Goal: Task Accomplishment & Management: Complete application form

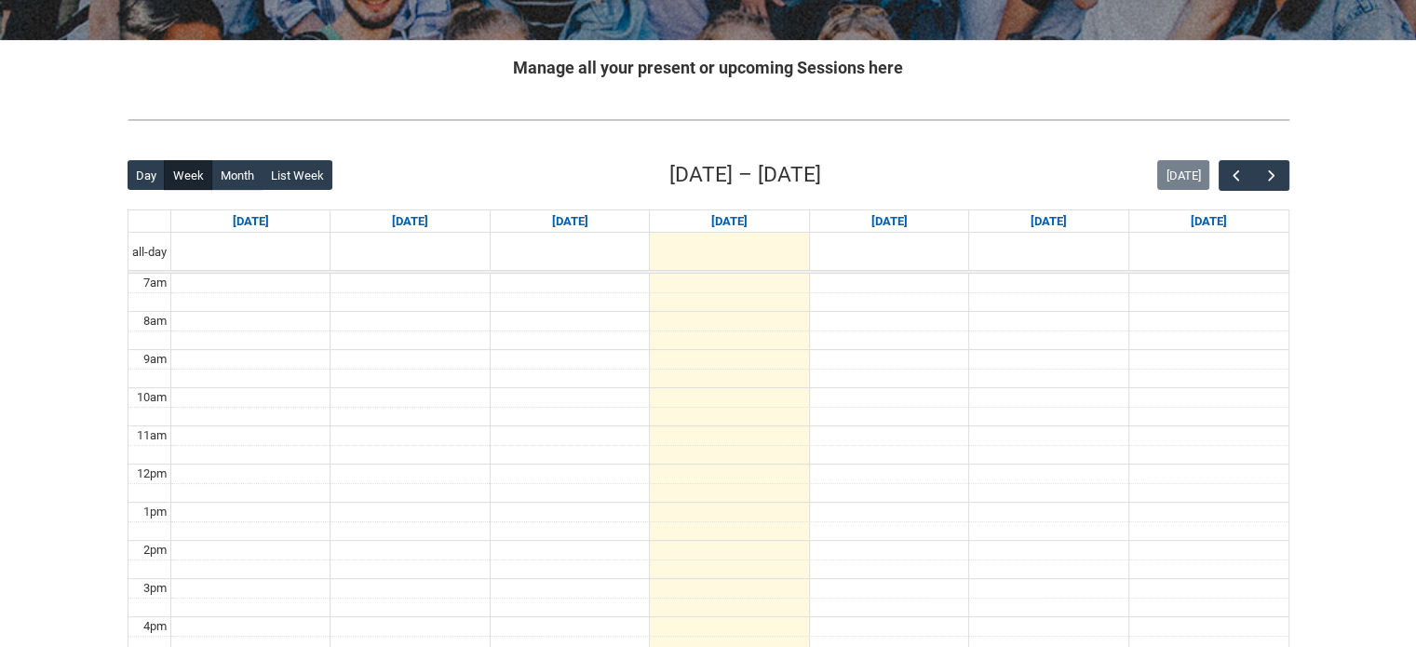
scroll to position [331, 0]
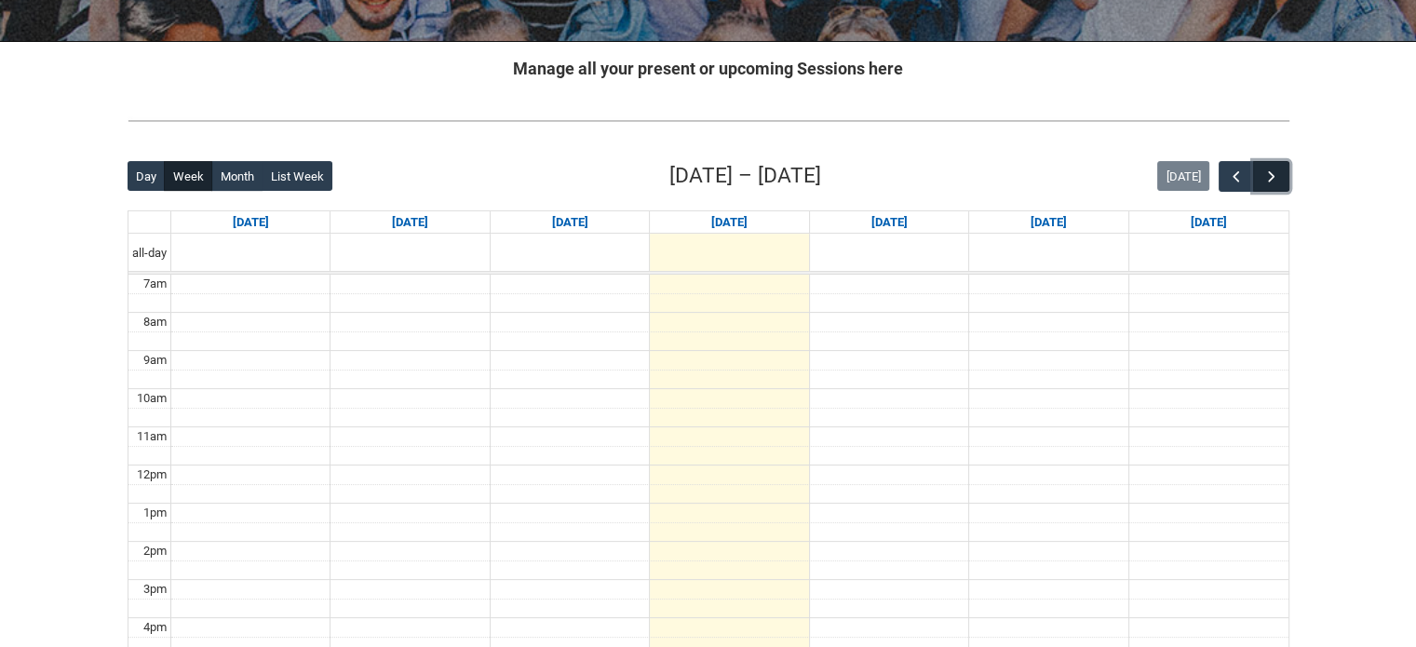
click at [1281, 181] on button "button" at bounding box center [1270, 176] width 35 height 31
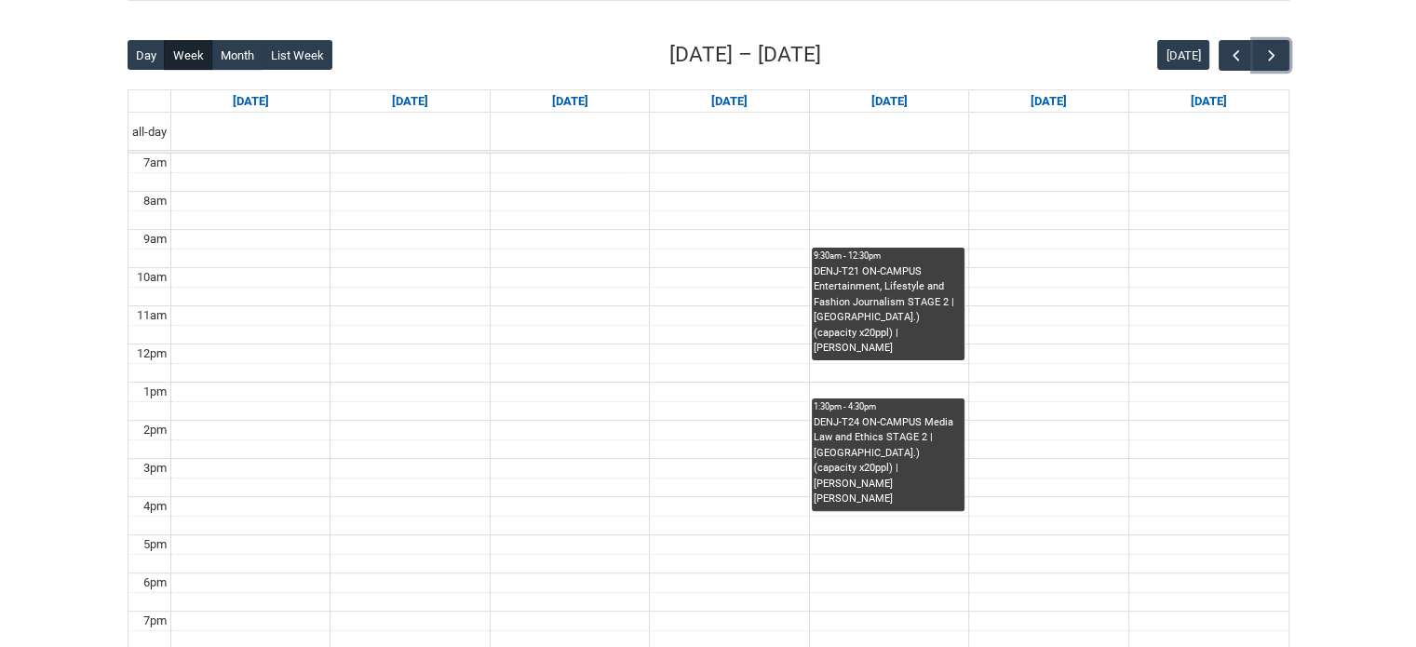
scroll to position [451, 0]
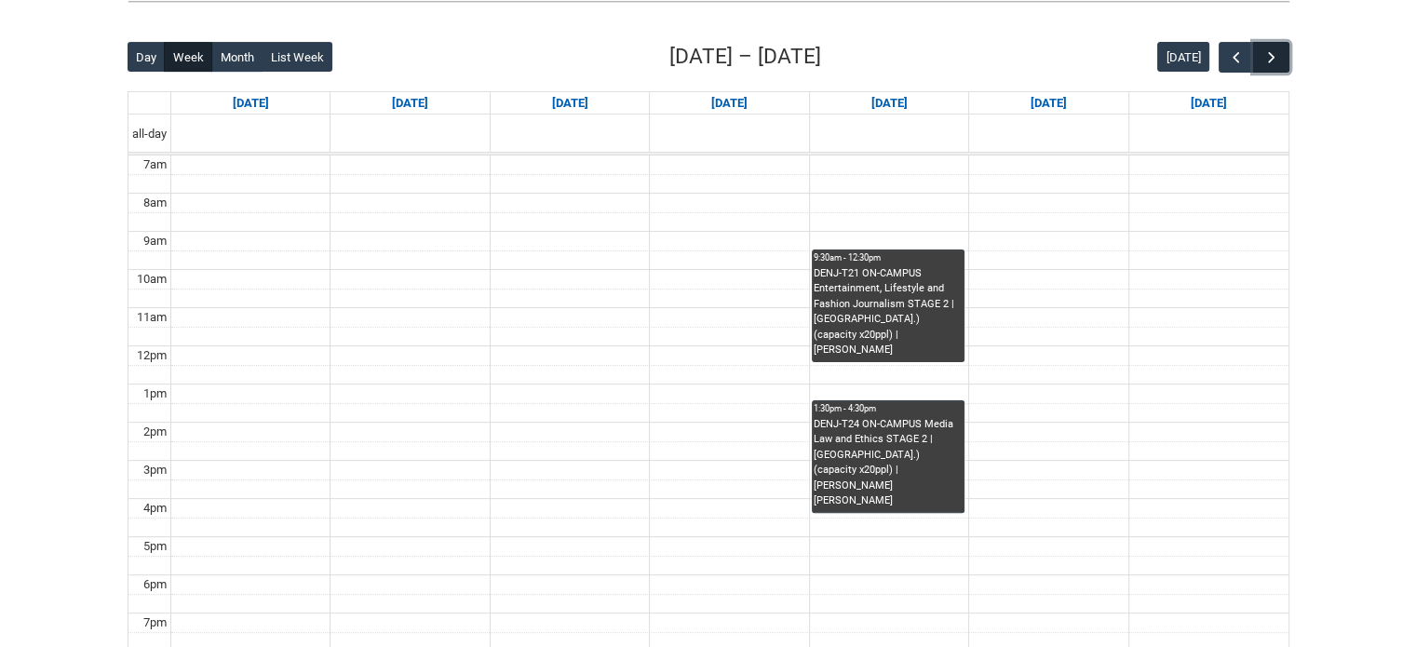
click at [1284, 48] on button "button" at bounding box center [1270, 57] width 35 height 31
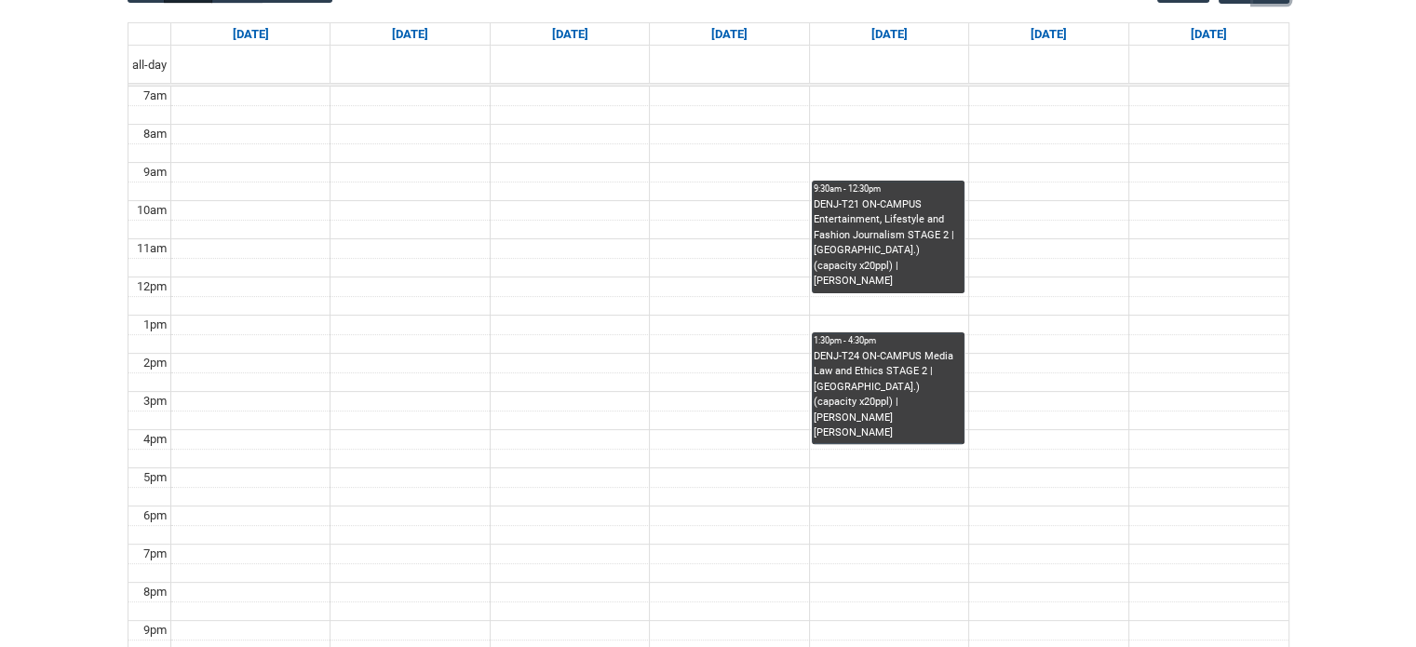
scroll to position [419, 0]
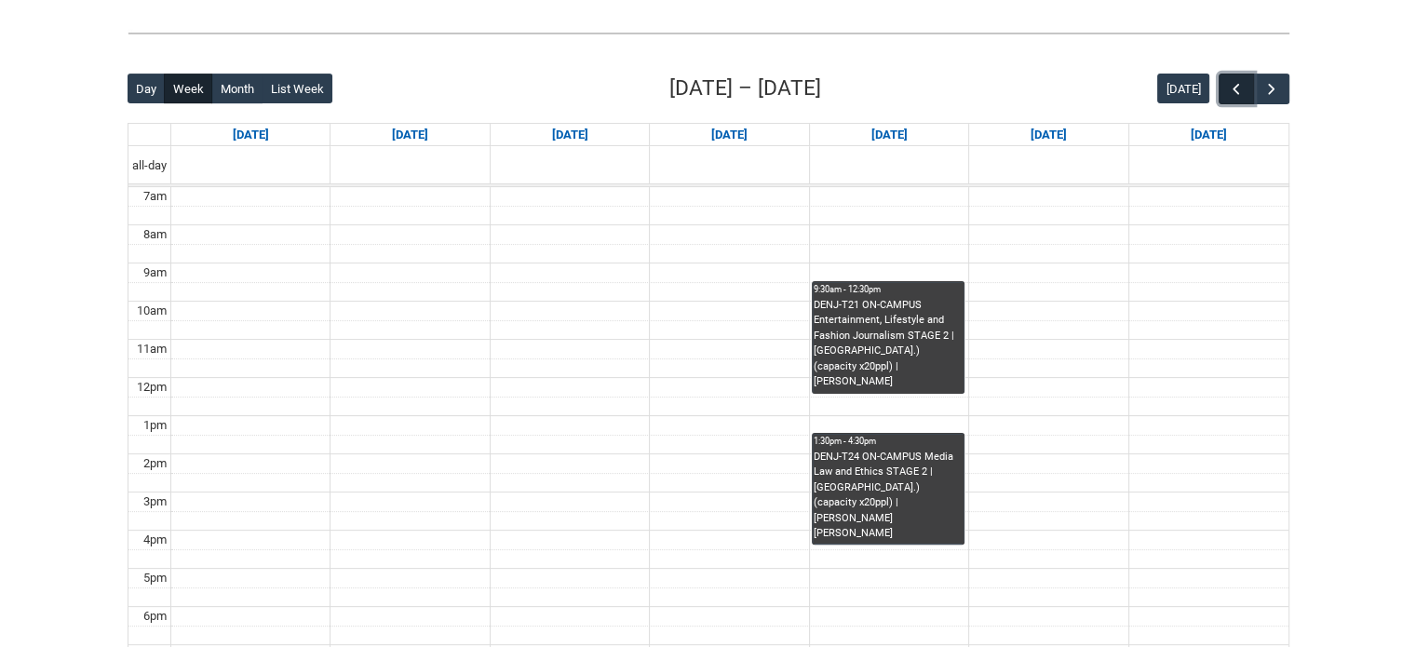
click at [1227, 88] on span "button" at bounding box center [1236, 89] width 19 height 19
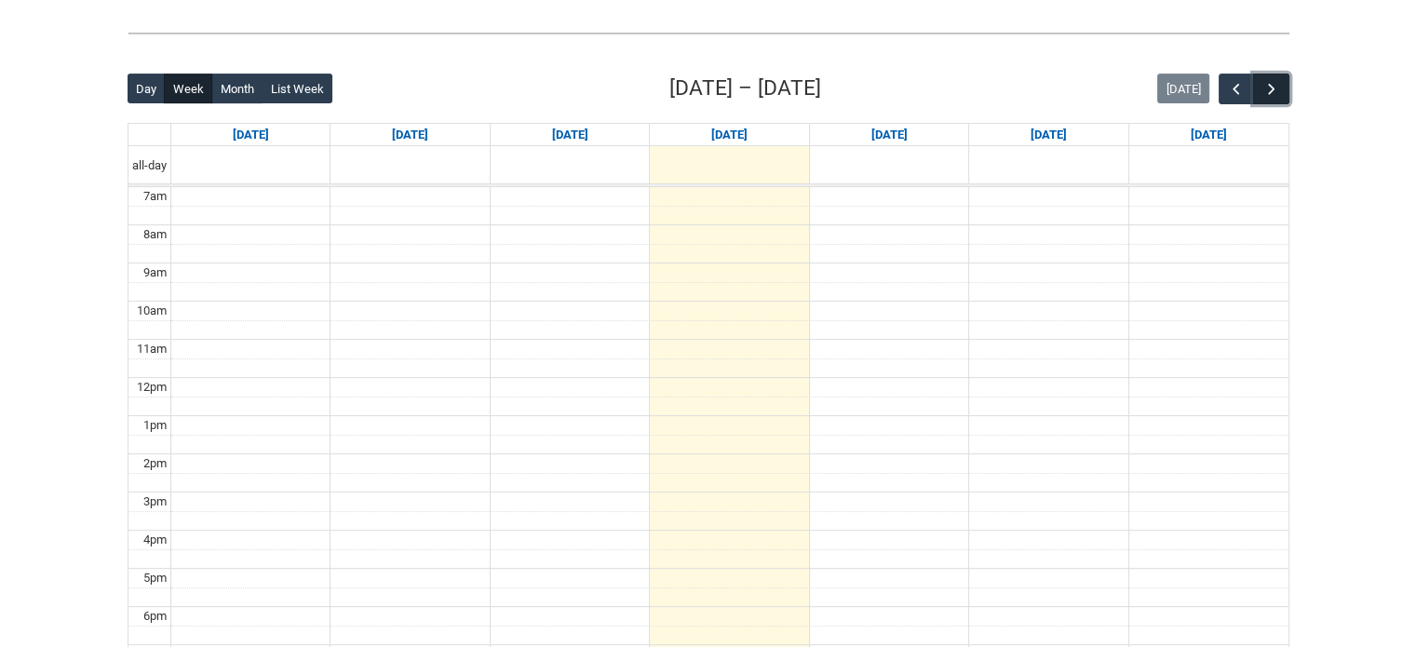
click at [1284, 82] on button "button" at bounding box center [1270, 89] width 35 height 31
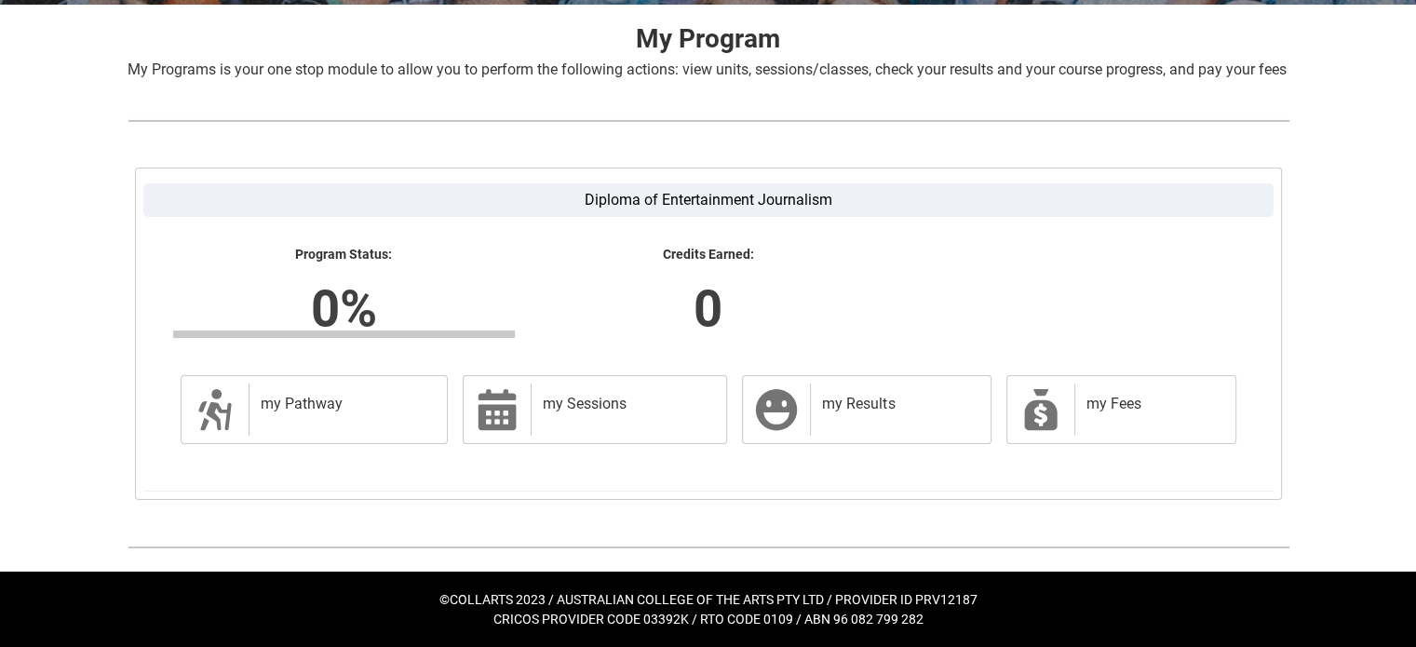
scroll to position [384, 0]
click at [1095, 421] on div "my Fees" at bounding box center [1152, 410] width 154 height 52
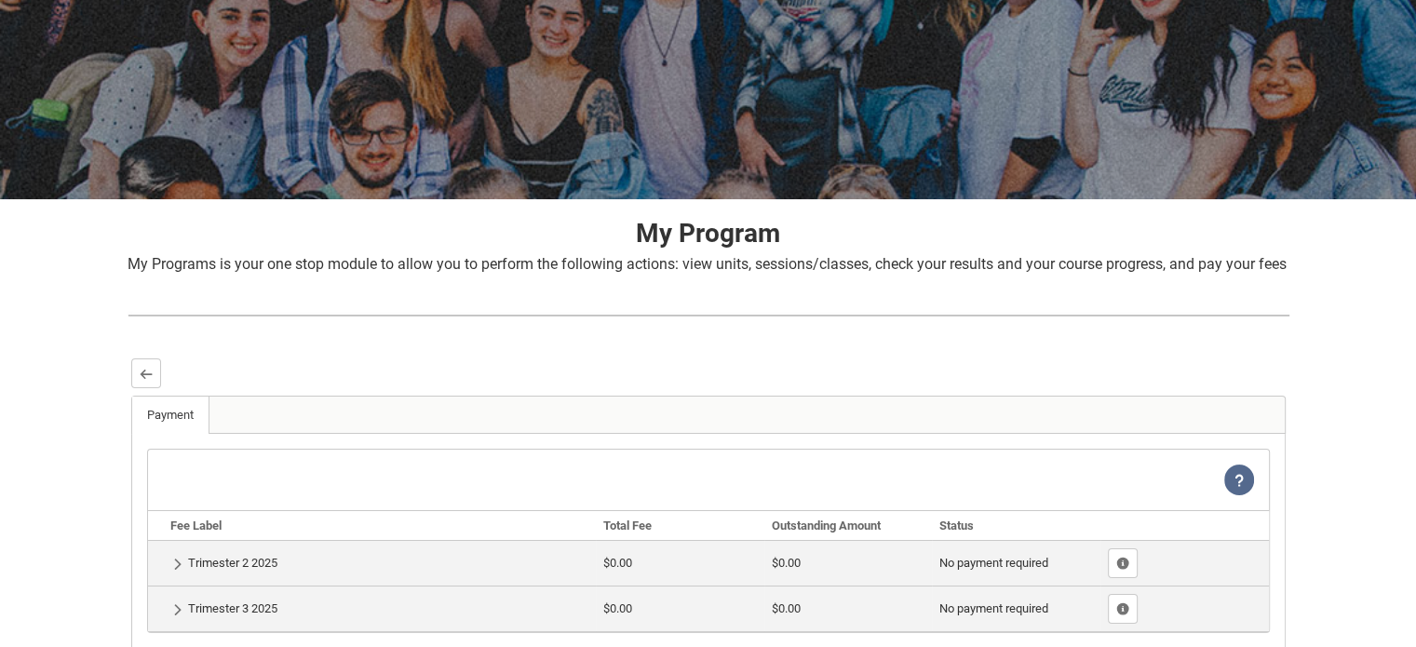
scroll to position [170, 0]
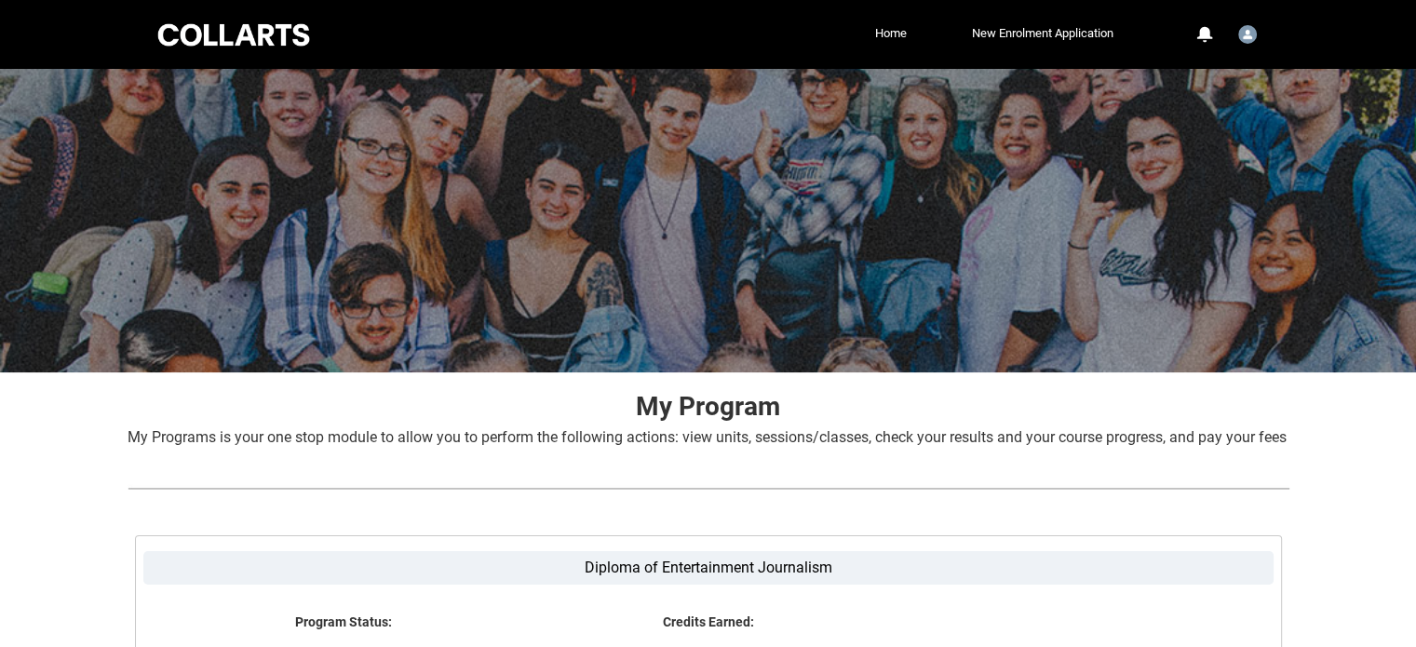
click at [886, 48] on nav "Home New Enrolment Application More" at bounding box center [734, 35] width 768 height 30
click at [885, 41] on link "Home" at bounding box center [891, 34] width 41 height 28
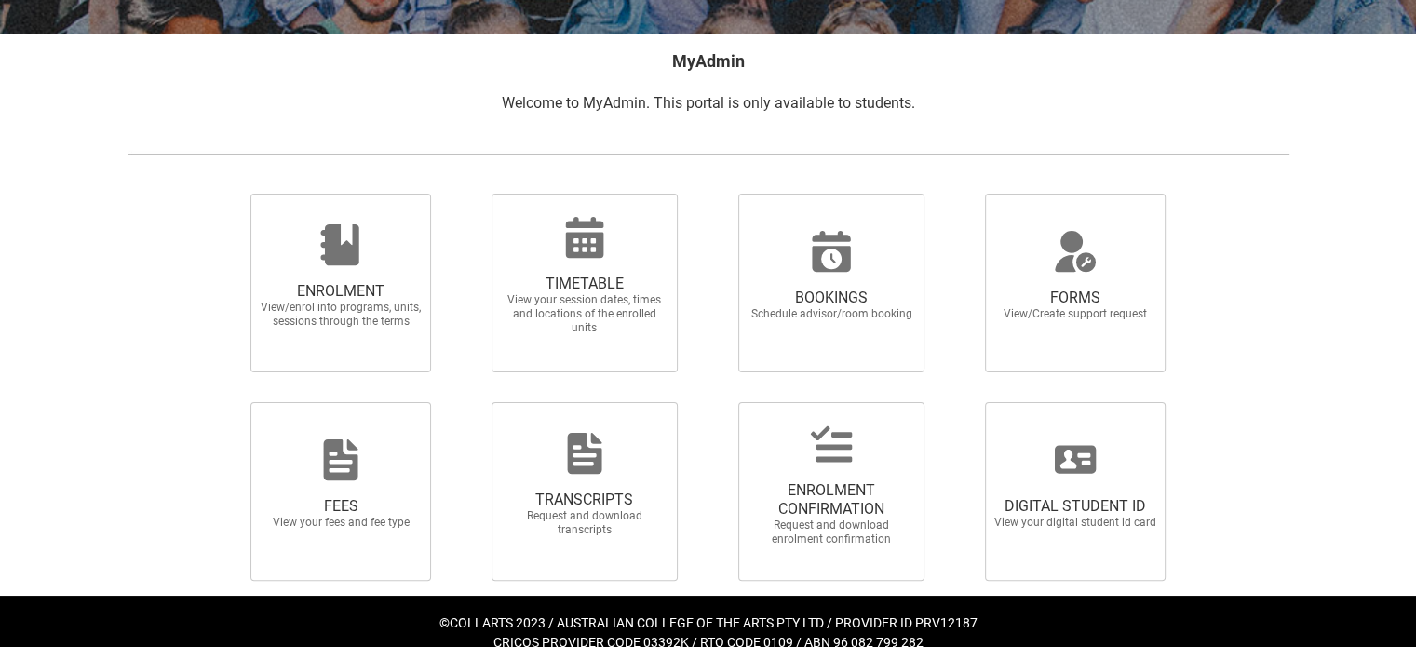
scroll to position [362, 0]
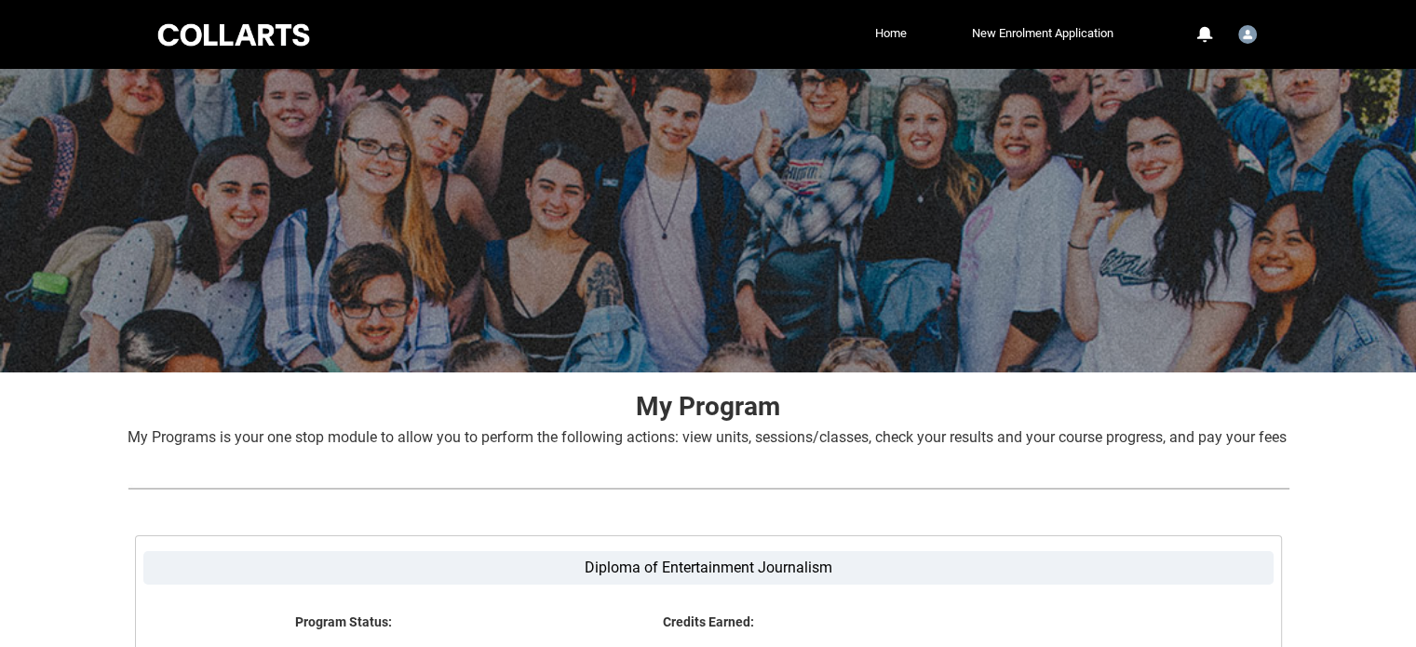
click at [185, 52] on div "Collarts Education Community Home New Enrolment Application More 0 Notification…" at bounding box center [708, 34] width 1107 height 69
click at [196, 41] on div at bounding box center [234, 34] width 158 height 29
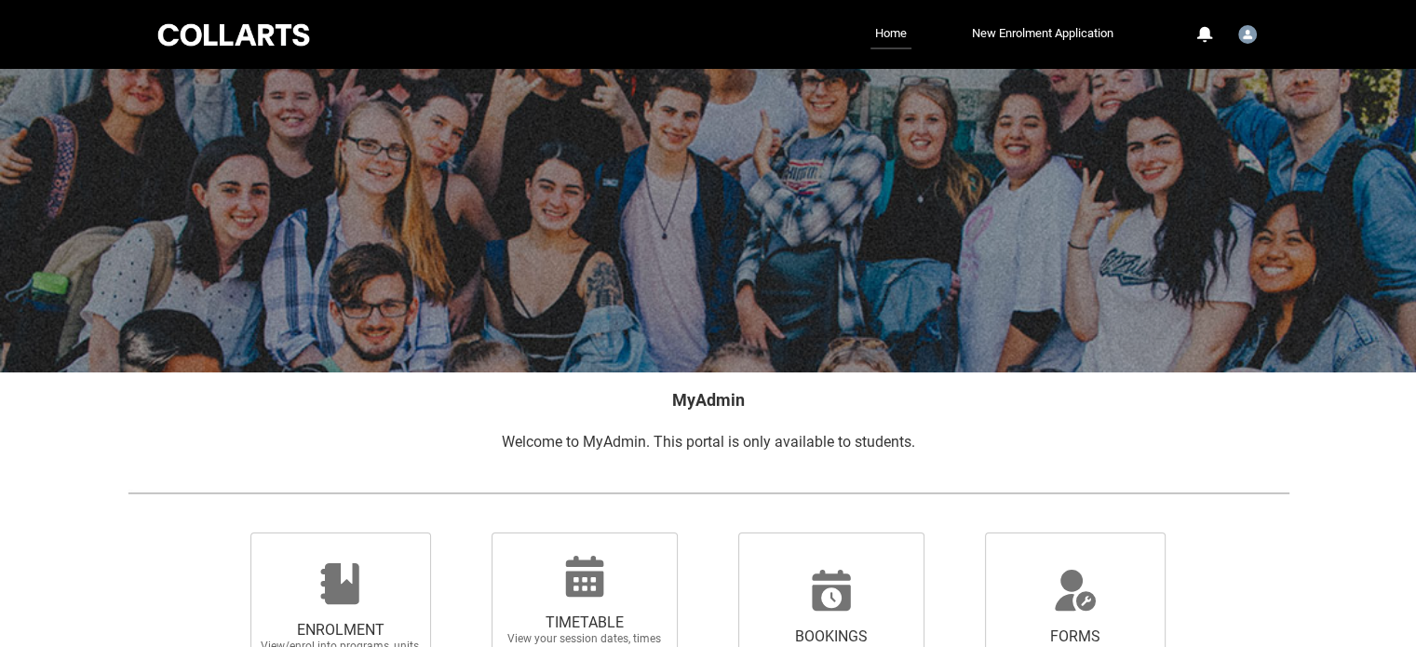
click at [196, 41] on div at bounding box center [234, 34] width 158 height 29
click at [899, 37] on link "Home" at bounding box center [891, 35] width 41 height 30
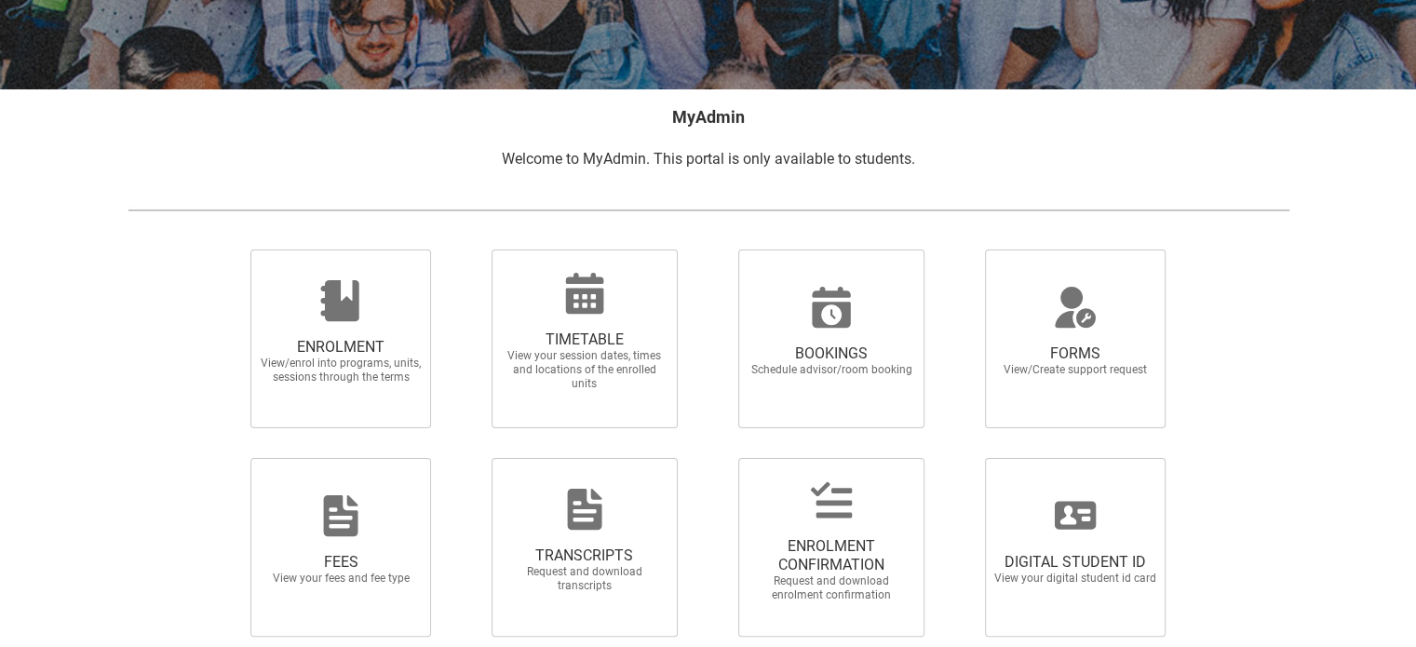
scroll to position [362, 0]
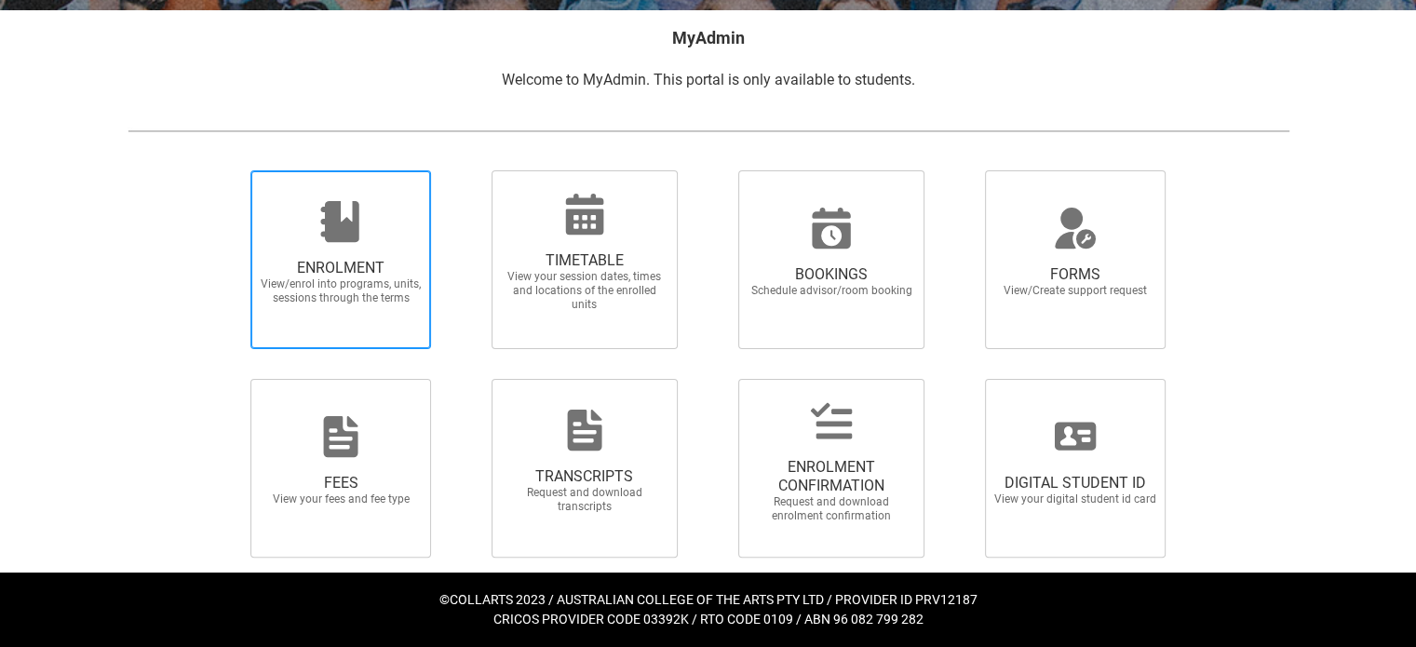
click at [378, 310] on span "ENROLMENT View/enrol into programs, units, sessions through the terms" at bounding box center [340, 282] width 179 height 76
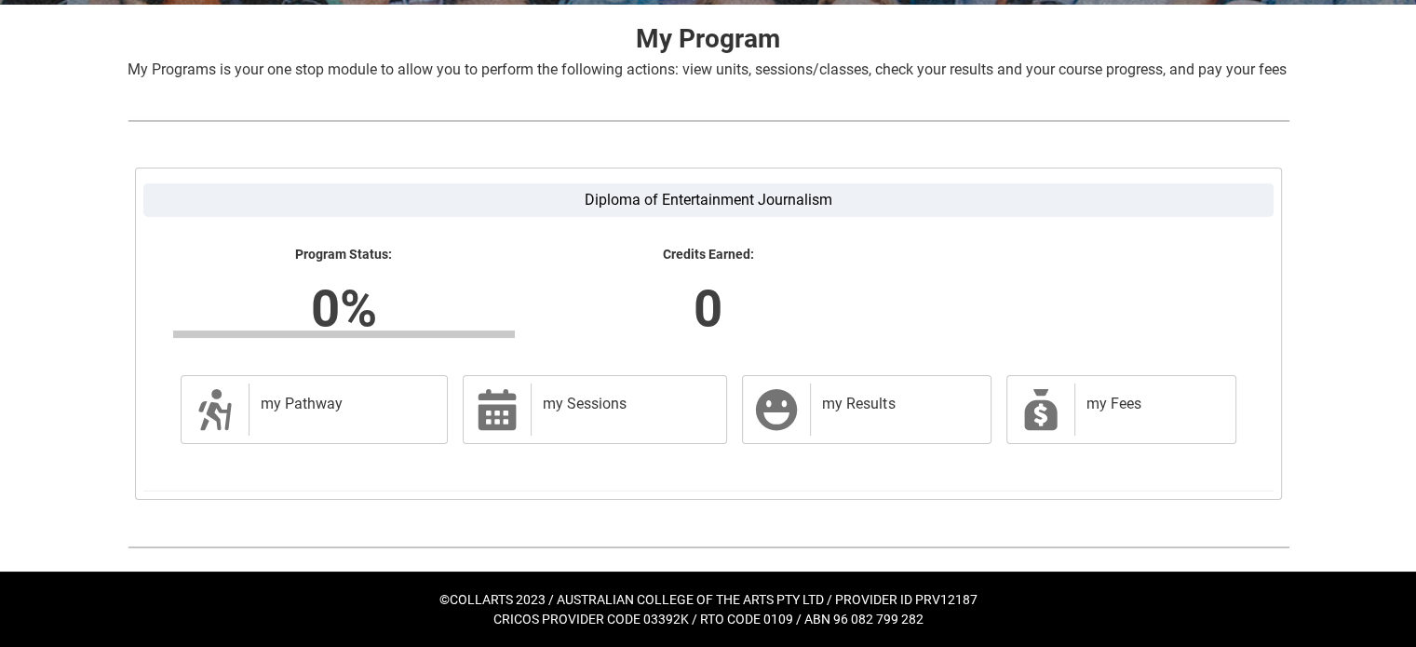
scroll to position [388, 0]
click at [298, 402] on h2 "my Pathway" at bounding box center [345, 404] width 169 height 19
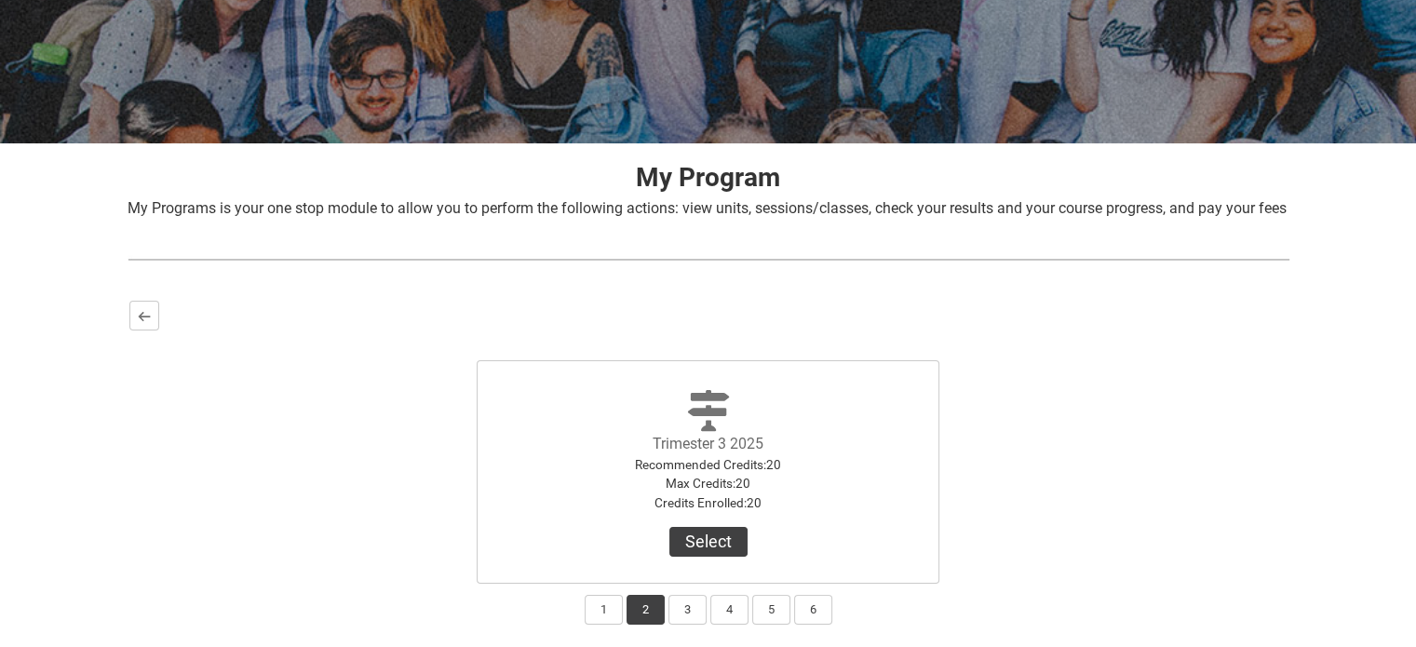
scroll to position [370, 0]
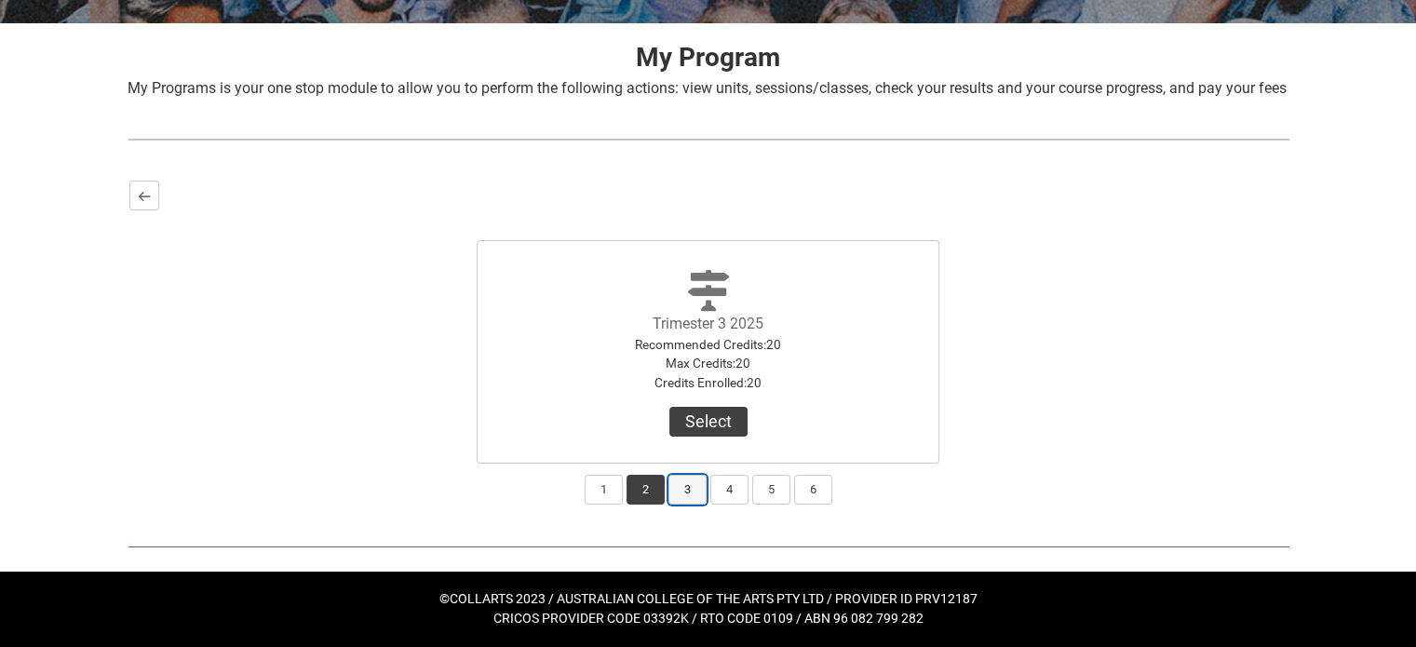
click at [674, 495] on button "3" at bounding box center [688, 490] width 38 height 30
click at [610, 485] on button "1" at bounding box center [604, 490] width 38 height 30
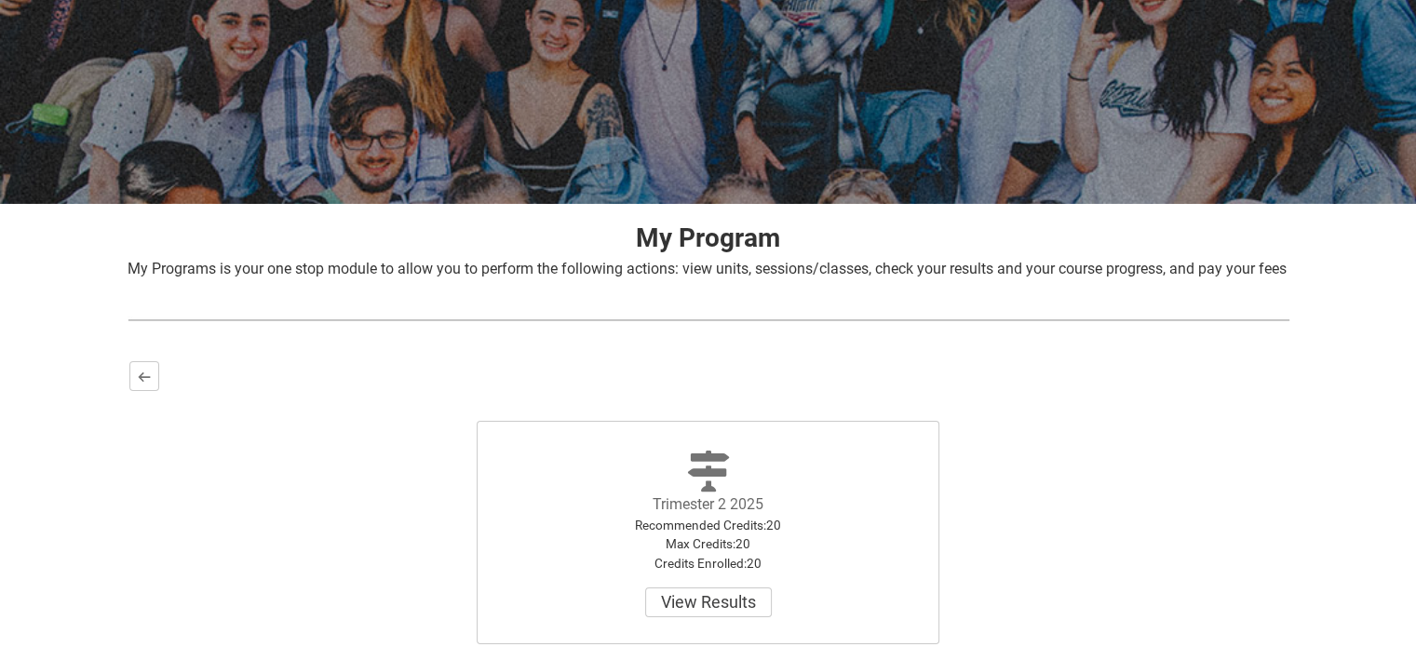
scroll to position [0, 0]
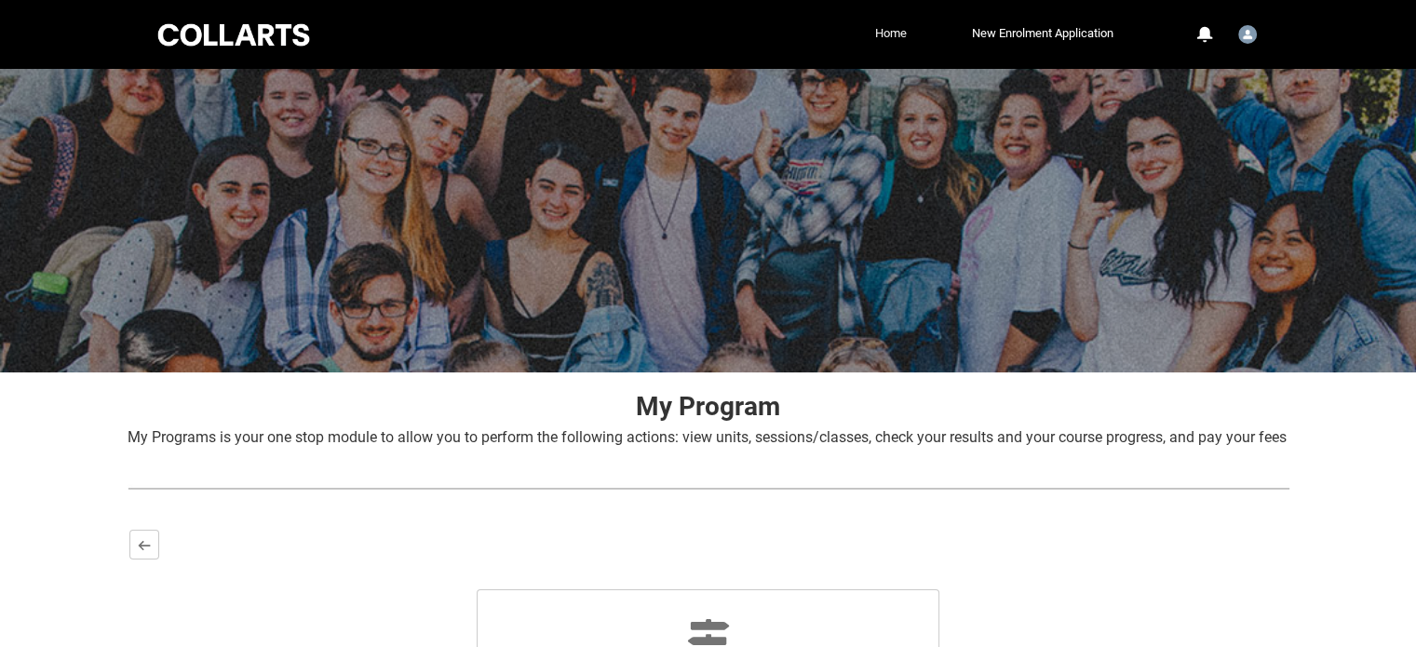
click at [894, 36] on link "Home" at bounding box center [891, 34] width 41 height 28
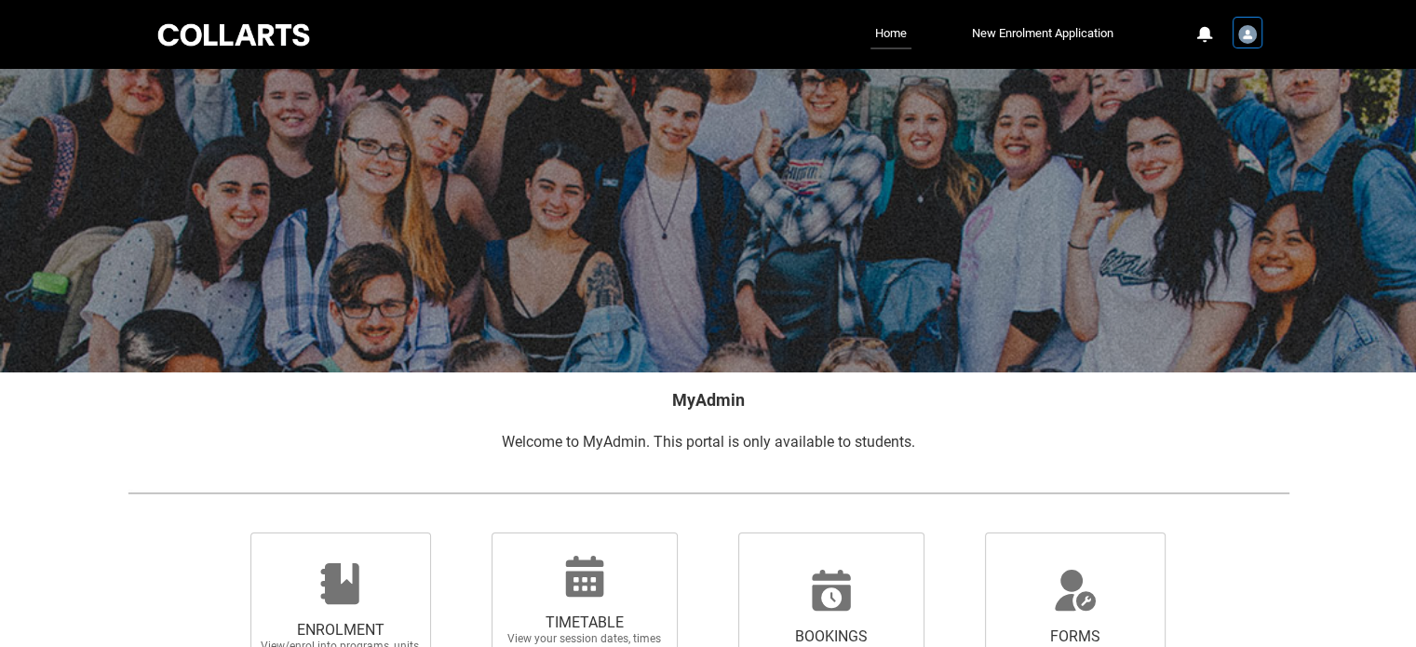
click at [1257, 31] on div "User Profile Student.nchan.20253018" at bounding box center [1248, 33] width 26 height 28
click at [930, 387] on h2 "MyAdmin" at bounding box center [709, 399] width 1162 height 25
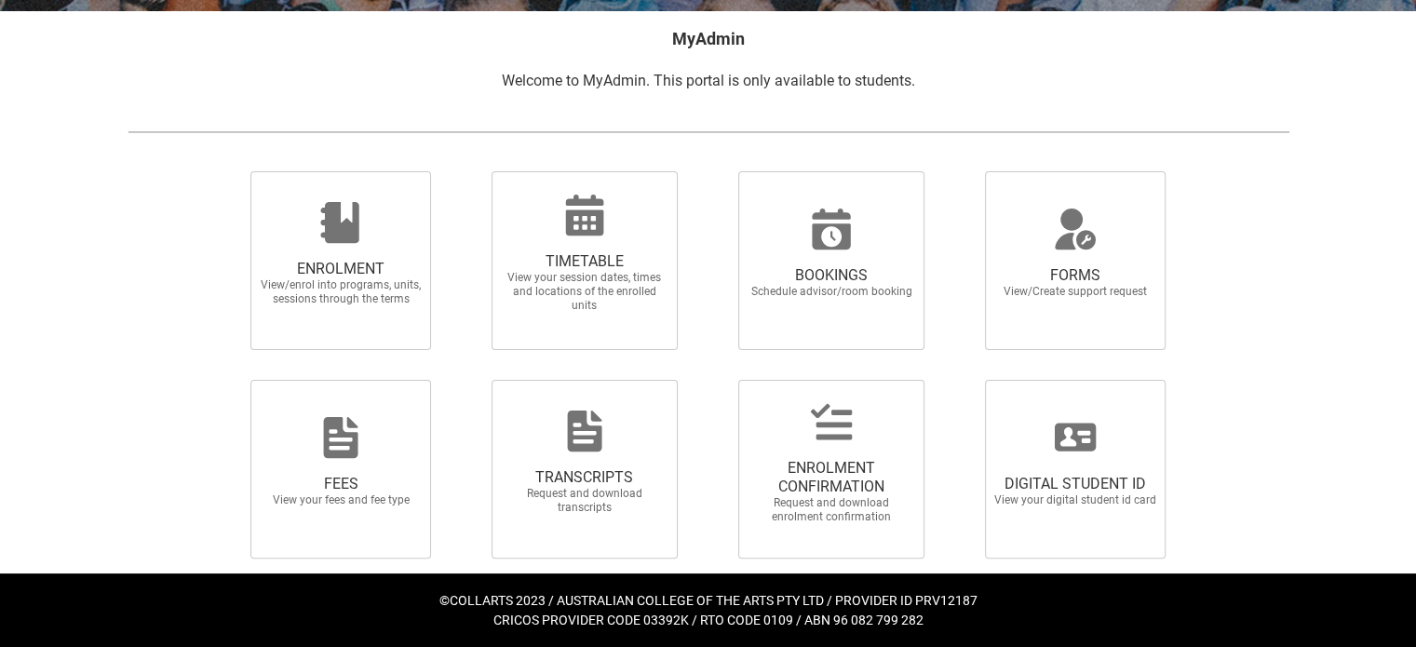
scroll to position [362, 0]
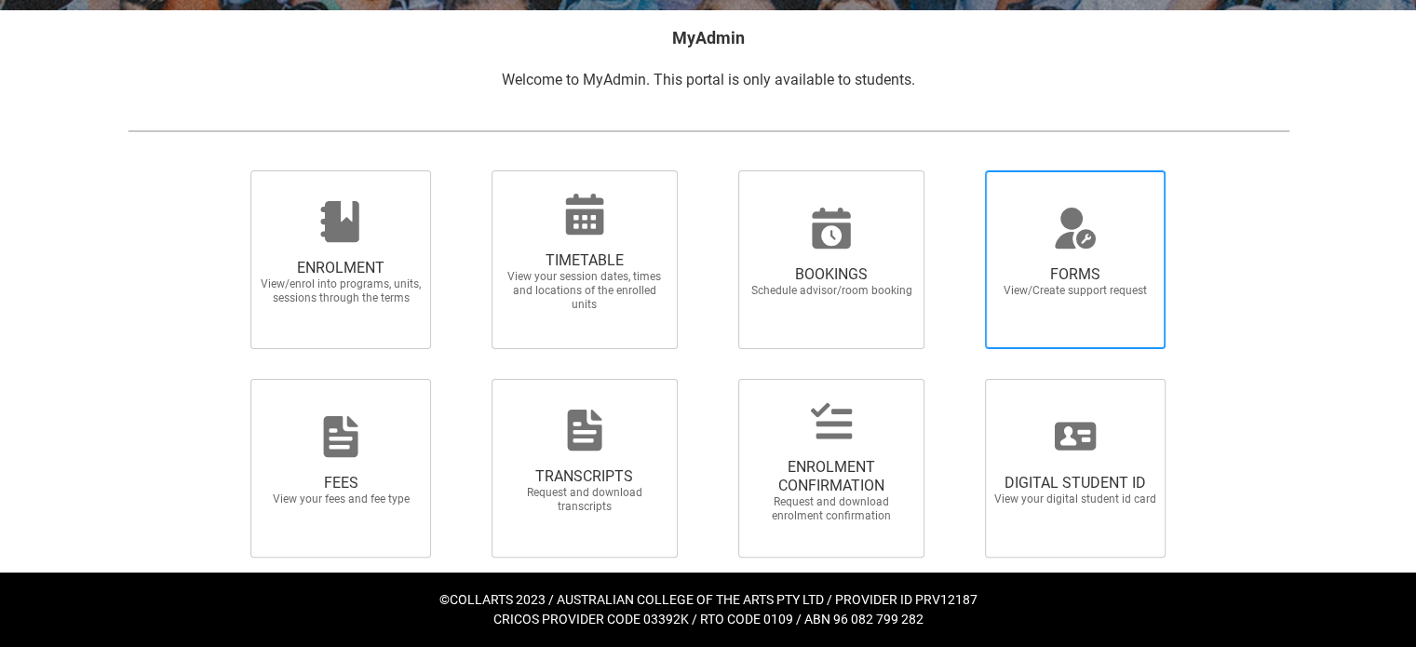
click at [1066, 291] on span "View/Create support request" at bounding box center [1075, 291] width 164 height 14
click at [963, 170] on input "FORMS View/Create support request" at bounding box center [962, 169] width 1 height 1
radio input "true"
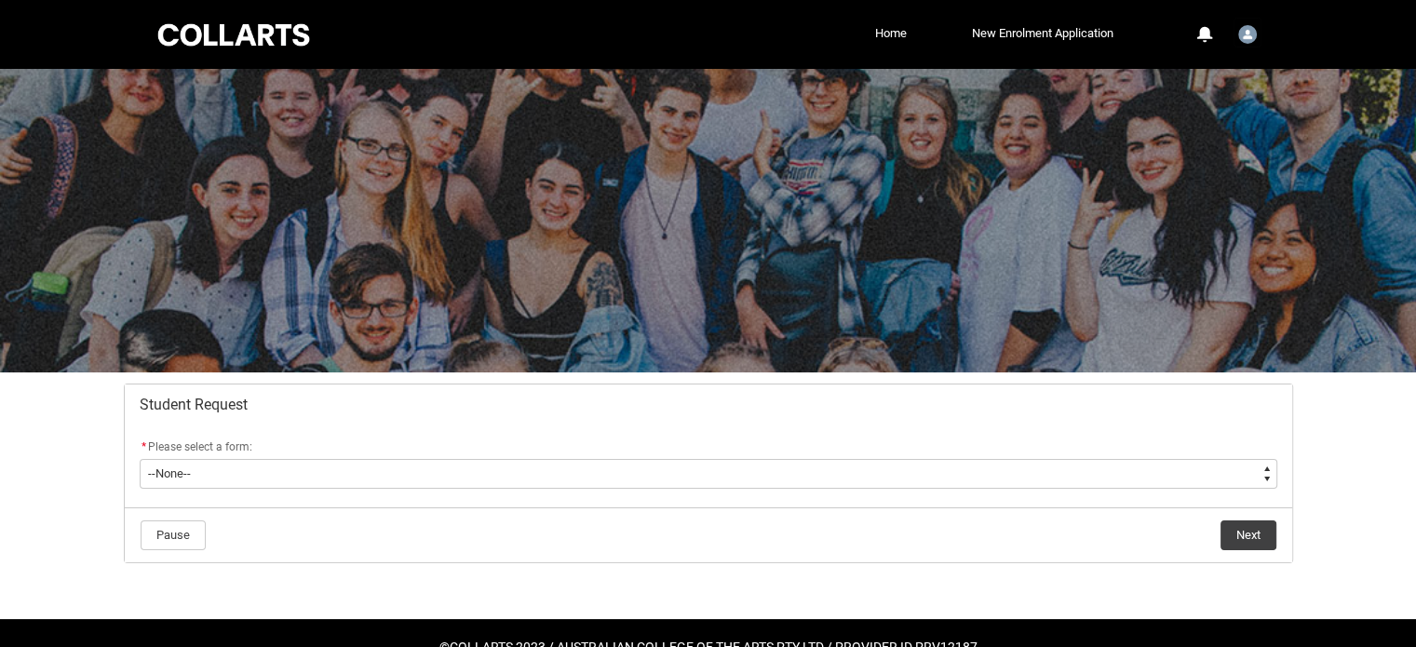
scroll to position [45, 0]
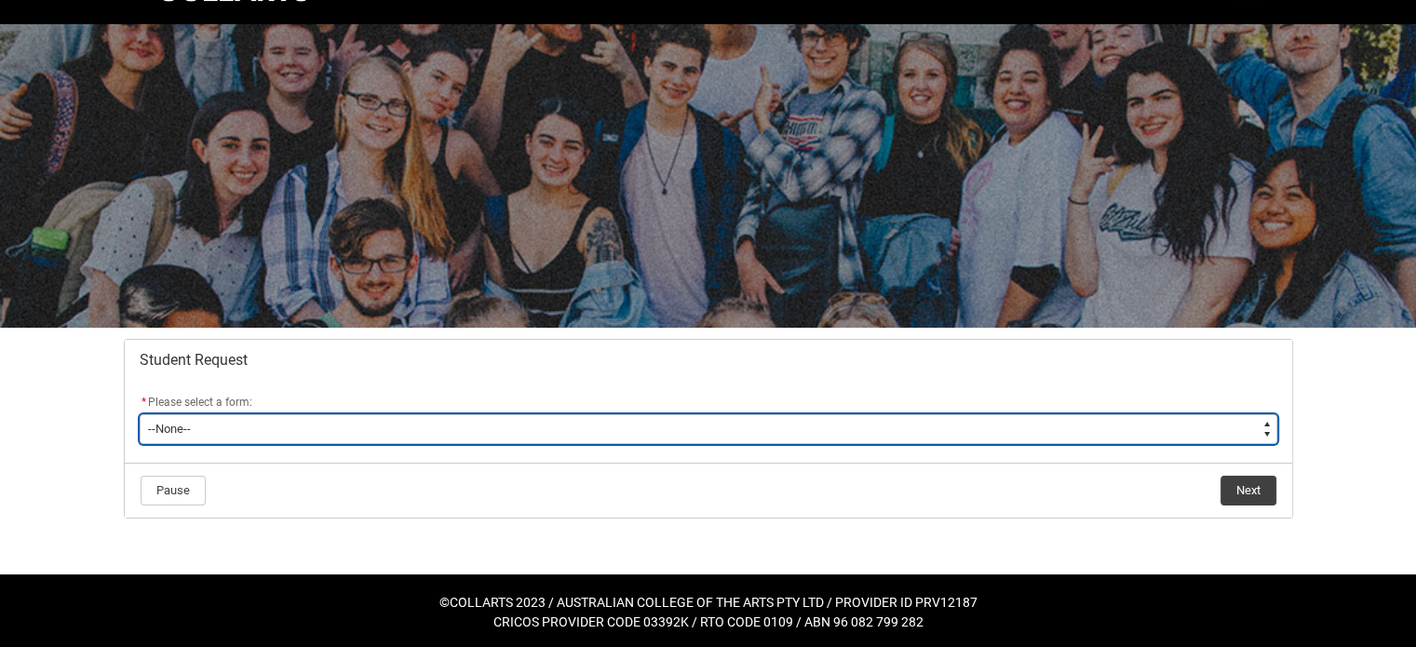
click at [1089, 416] on select "--None-- Academic Transcript Application to Appeal Assignment Extension Change …" at bounding box center [709, 429] width 1138 height 30
type lightning-select "Deferral_Leave_of_Absence_Choice"
click at [140, 414] on select "--None-- Academic Transcript Application to Appeal Assignment Extension Change …" at bounding box center [709, 429] width 1138 height 30
select select "Deferral_Leave_of_Absence_Choice"
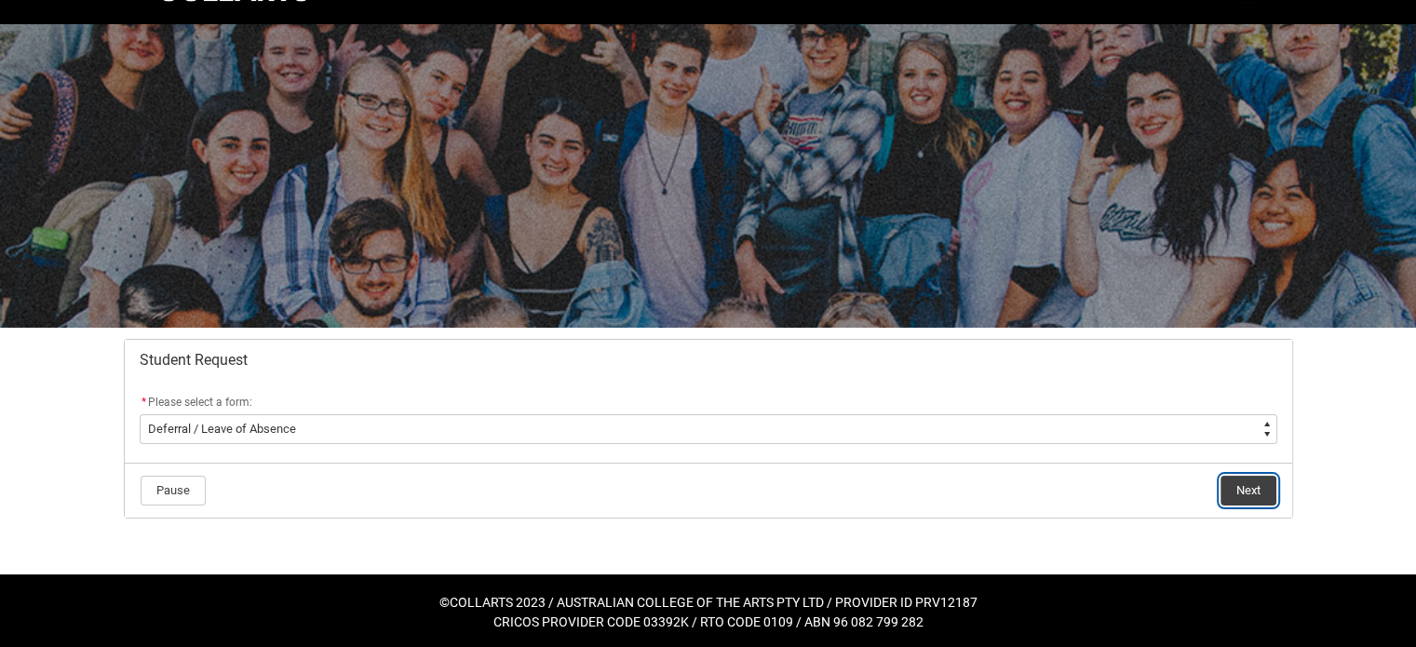
click at [1242, 499] on button "Next" at bounding box center [1249, 491] width 56 height 30
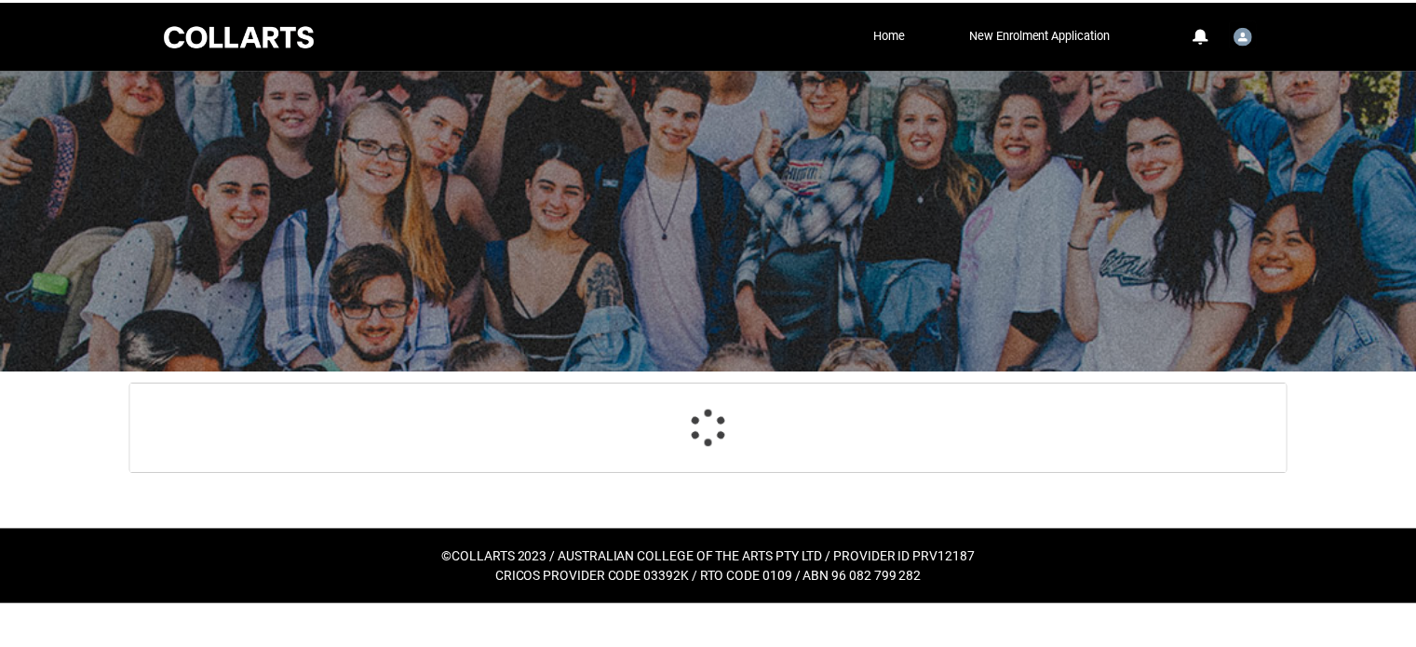
scroll to position [82, 0]
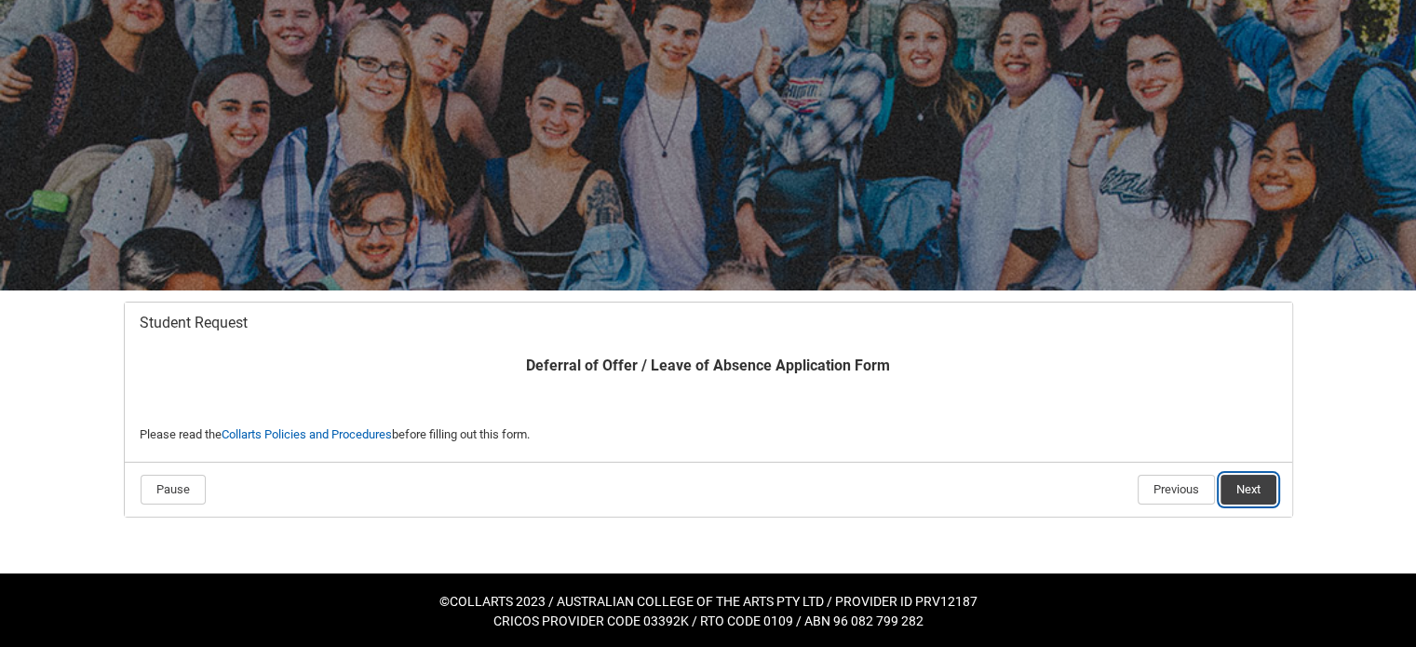
click at [1250, 476] on button "Next" at bounding box center [1249, 490] width 56 height 30
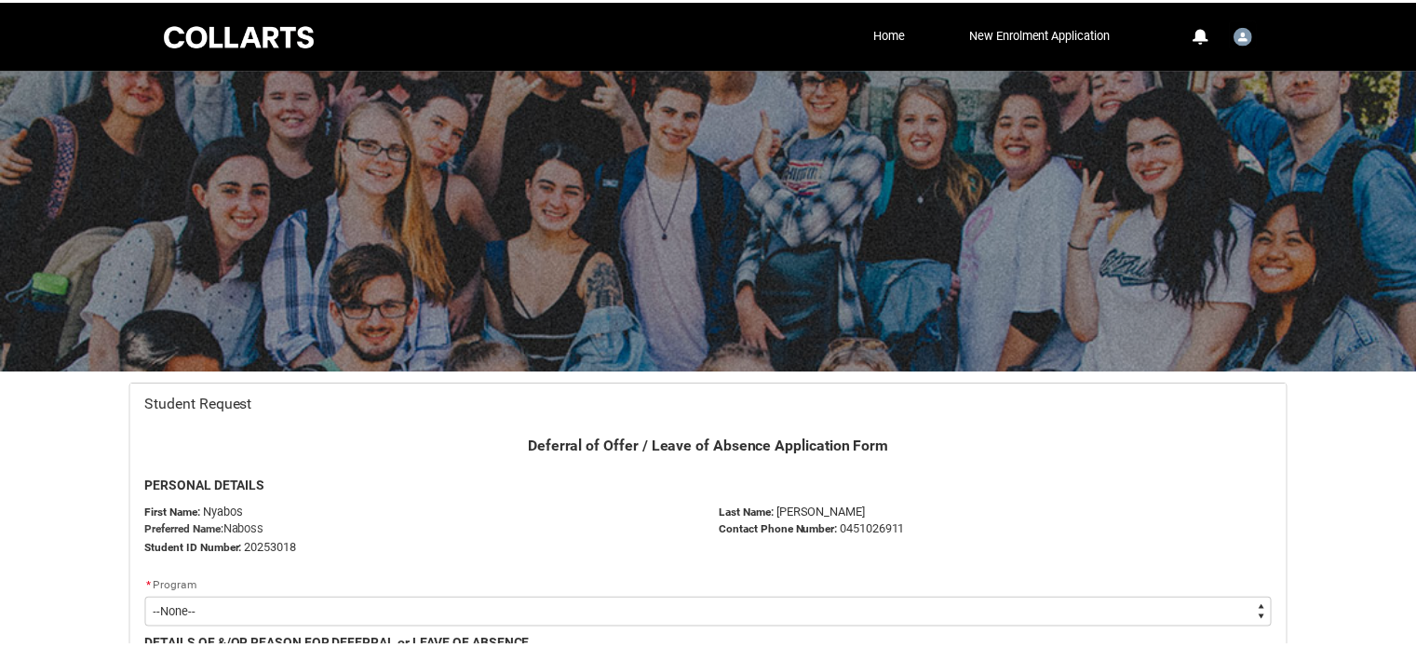
scroll to position [197, 0]
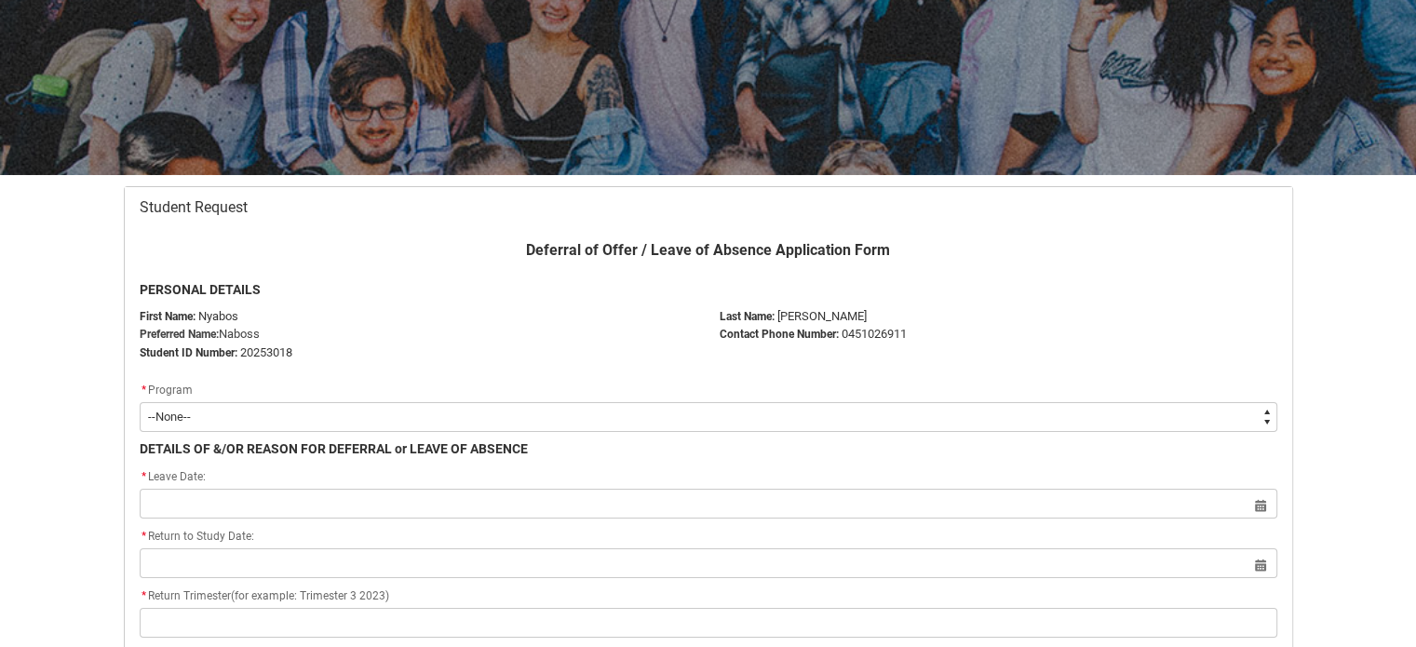
click at [1221, 403] on select "--None-- Diploma of Entertainment Journalism" at bounding box center [709, 417] width 1138 height 30
type lightning-select "recordPicklist_ProgramEnrollment.a0jOZ000004Xkt1YAC"
click at [140, 402] on select "--None-- Diploma of Entertainment Journalism" at bounding box center [709, 417] width 1138 height 30
select select "recordPicklist_ProgramEnrollment.a0jOZ000004Xkt1YAC"
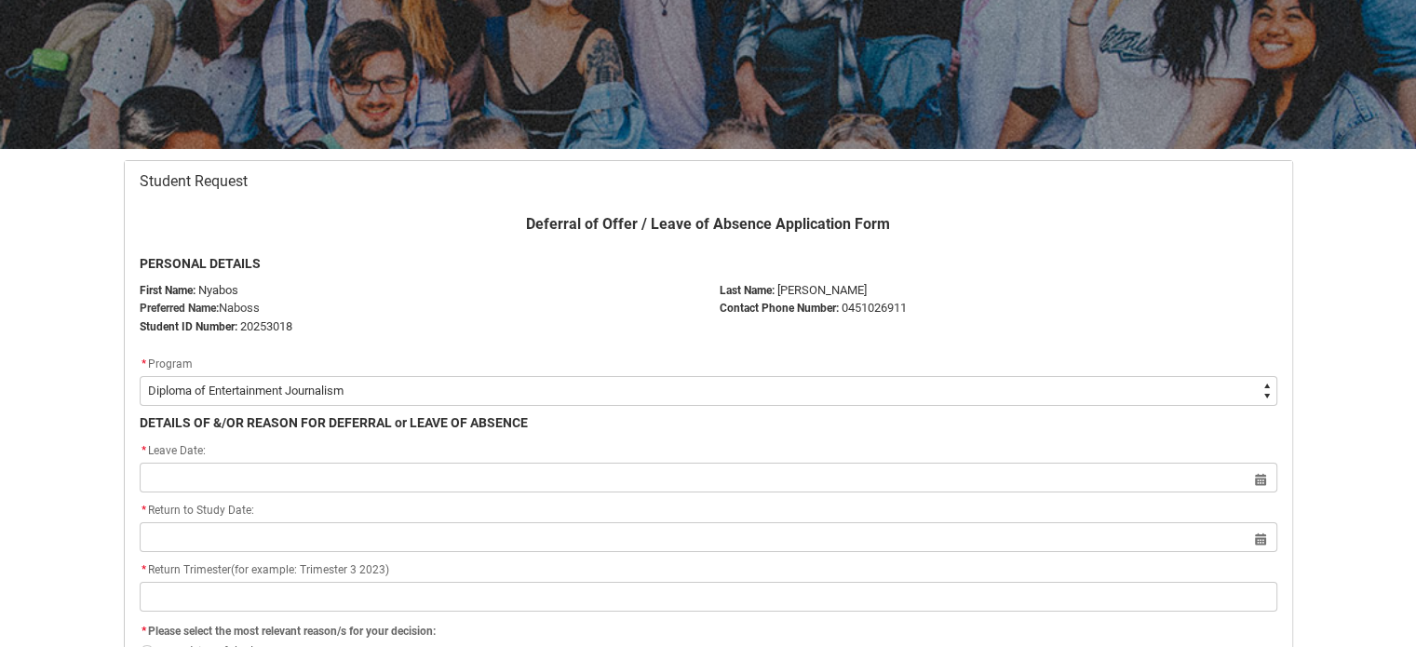
scroll to position [223, 0]
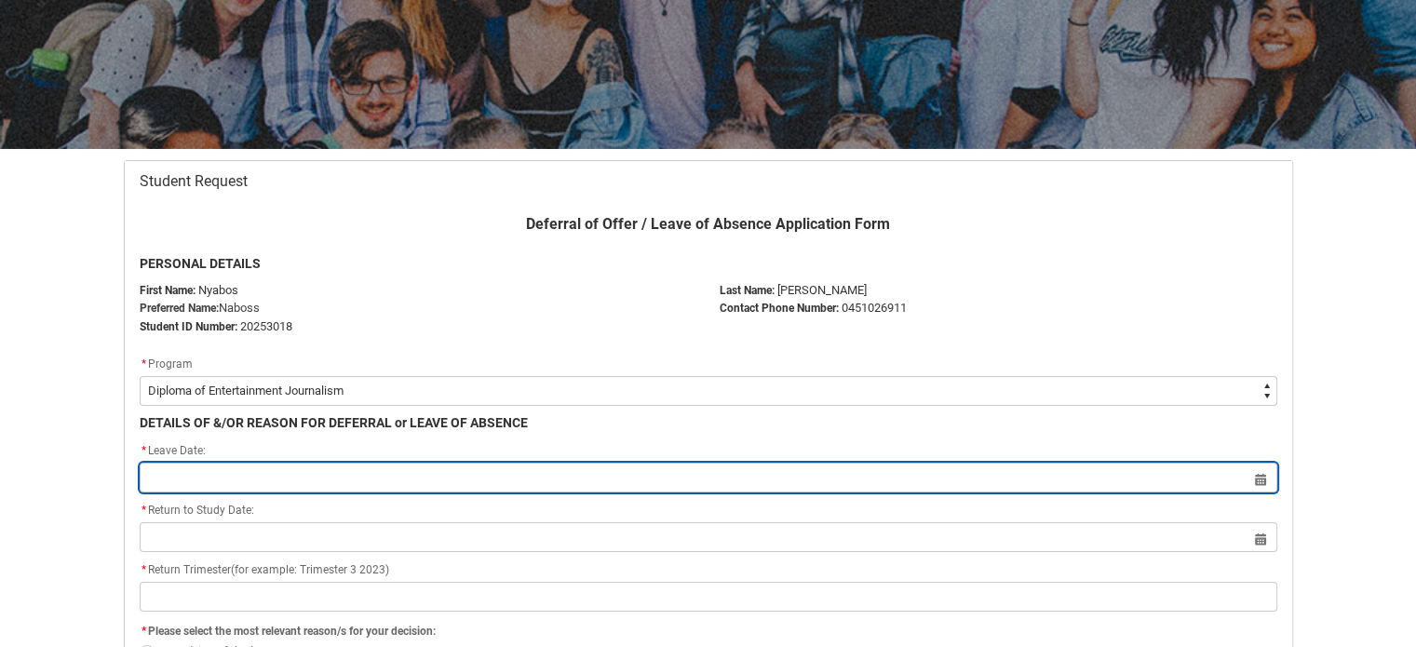
click at [918, 474] on input "Redu_Student_Request flow" at bounding box center [709, 478] width 1138 height 30
select select "2025"
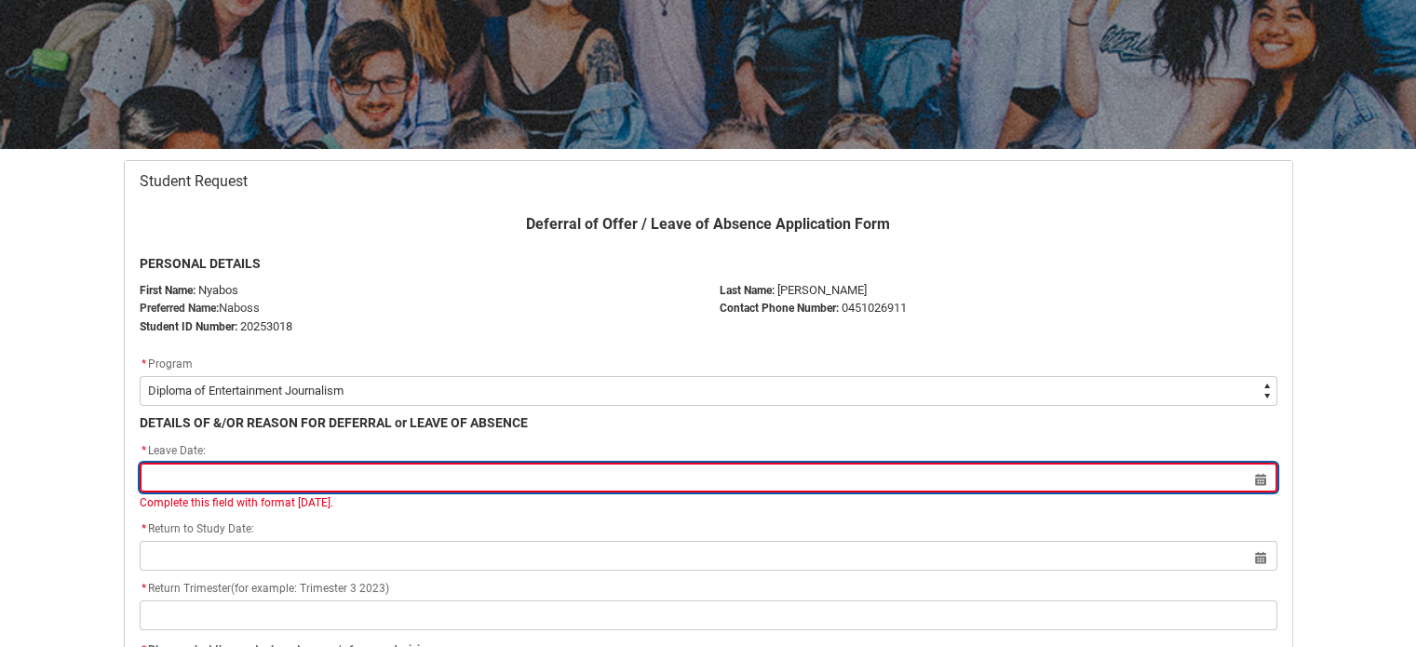
click at [989, 491] on input "Redu_Student_Request flow" at bounding box center [709, 478] width 1138 height 30
select select "2025"
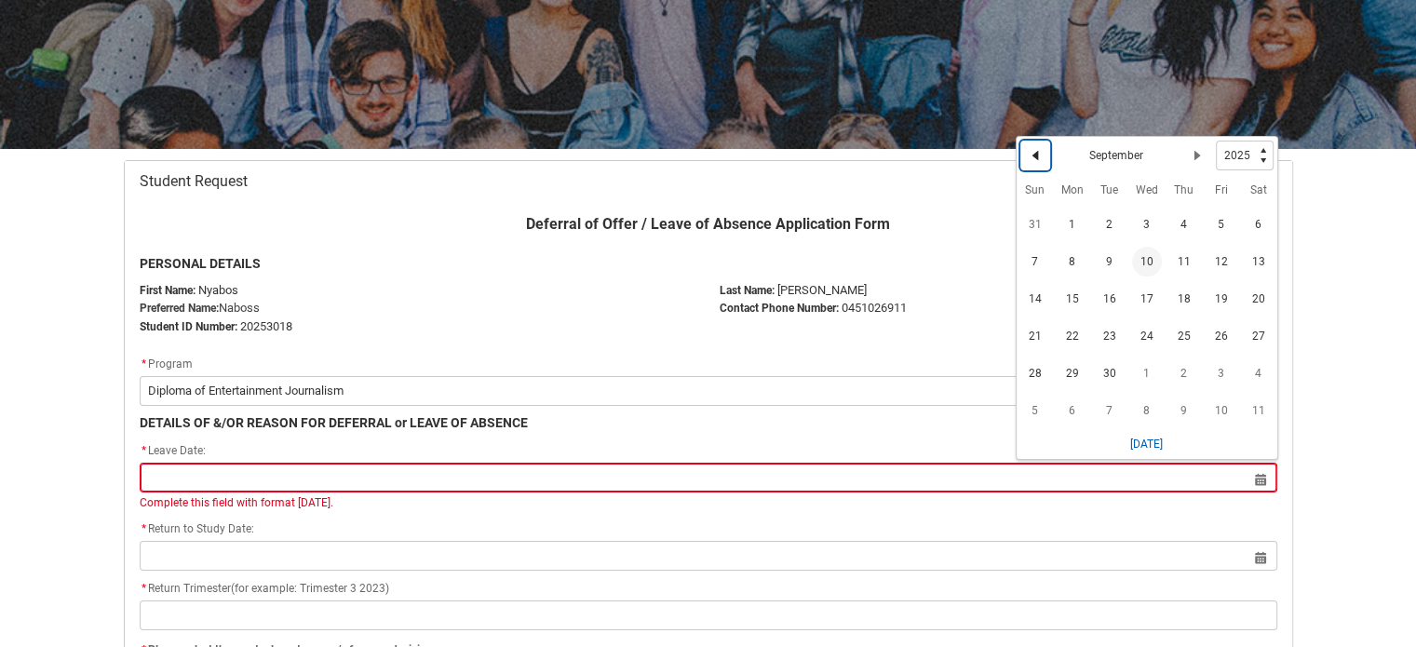
click at [1029, 149] on lightning-primitive-icon "Date picker: September" at bounding box center [1035, 155] width 13 height 13
click at [1028, 149] on button "Previous Month" at bounding box center [1035, 159] width 30 height 30
click at [1191, 159] on lightning-primitive-icon "Date picker: July" at bounding box center [1197, 159] width 13 height 13
click at [1214, 229] on span "1" at bounding box center [1222, 228] width 30 height 30
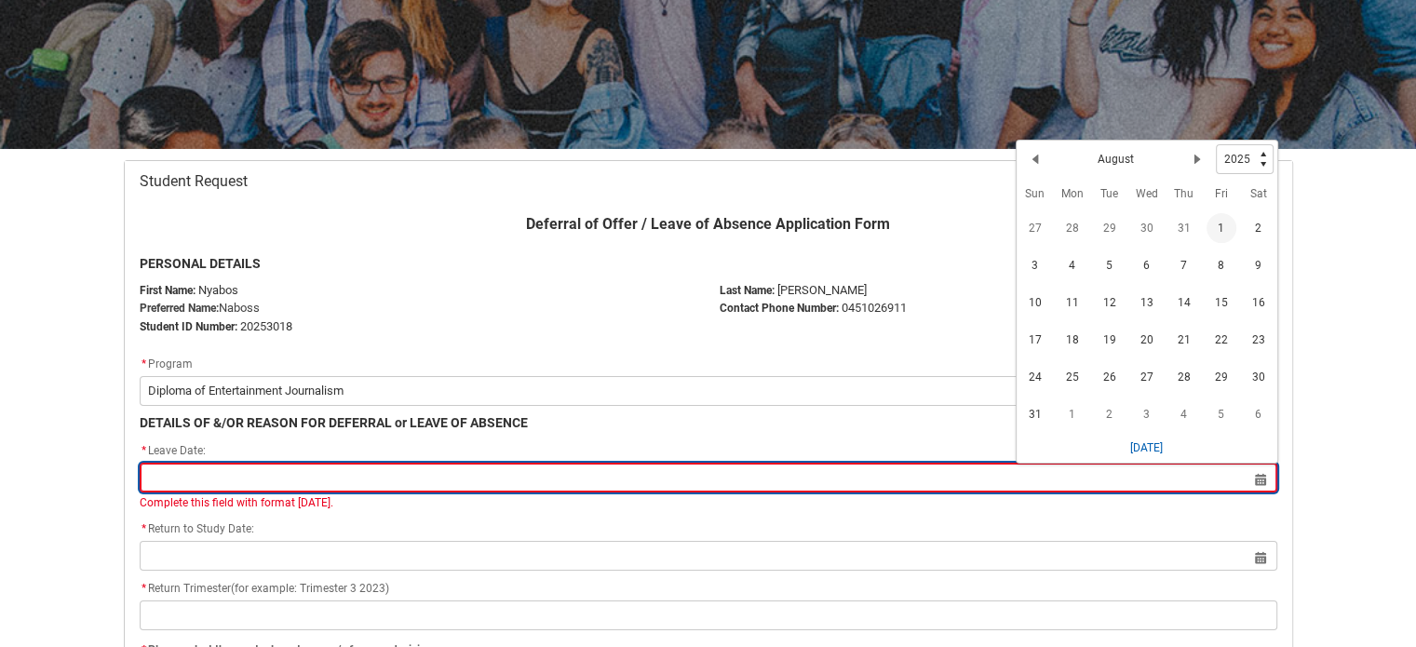
type lightning-datepicker "[DATE]"
type lightning-input "[DATE]"
type input "[DATE]"
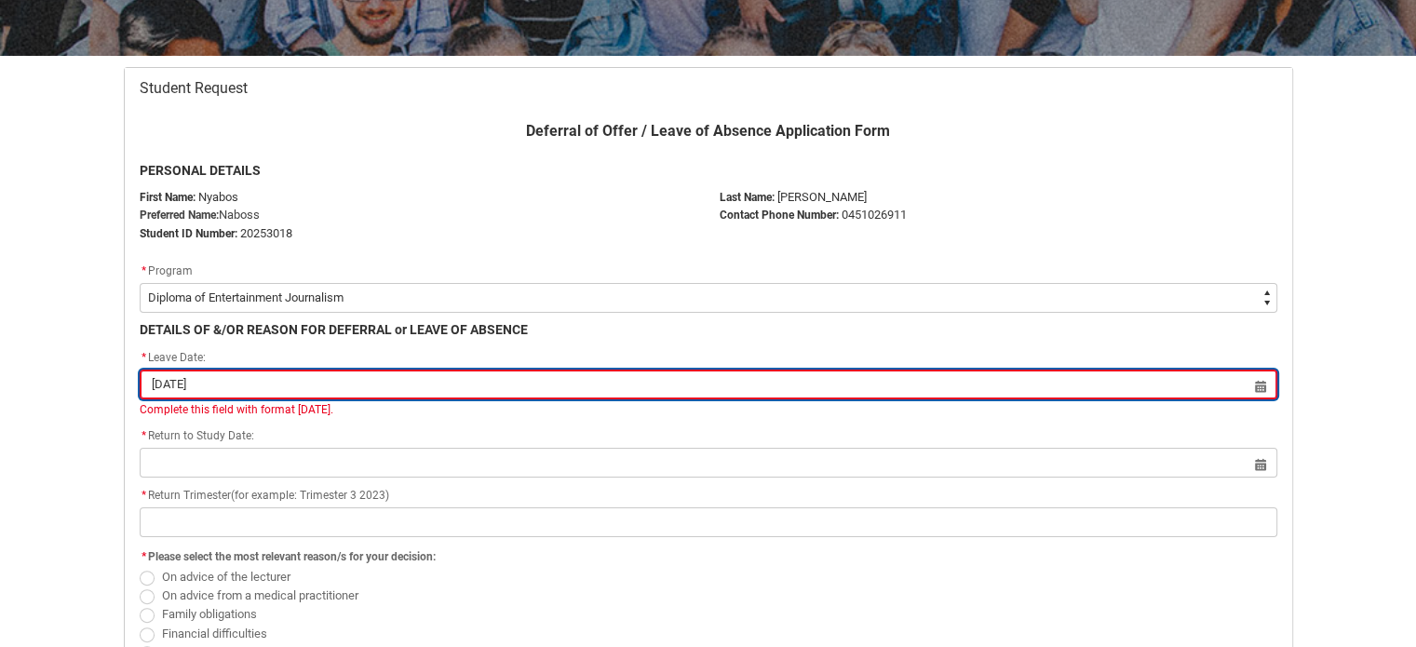
scroll to position [321, 0]
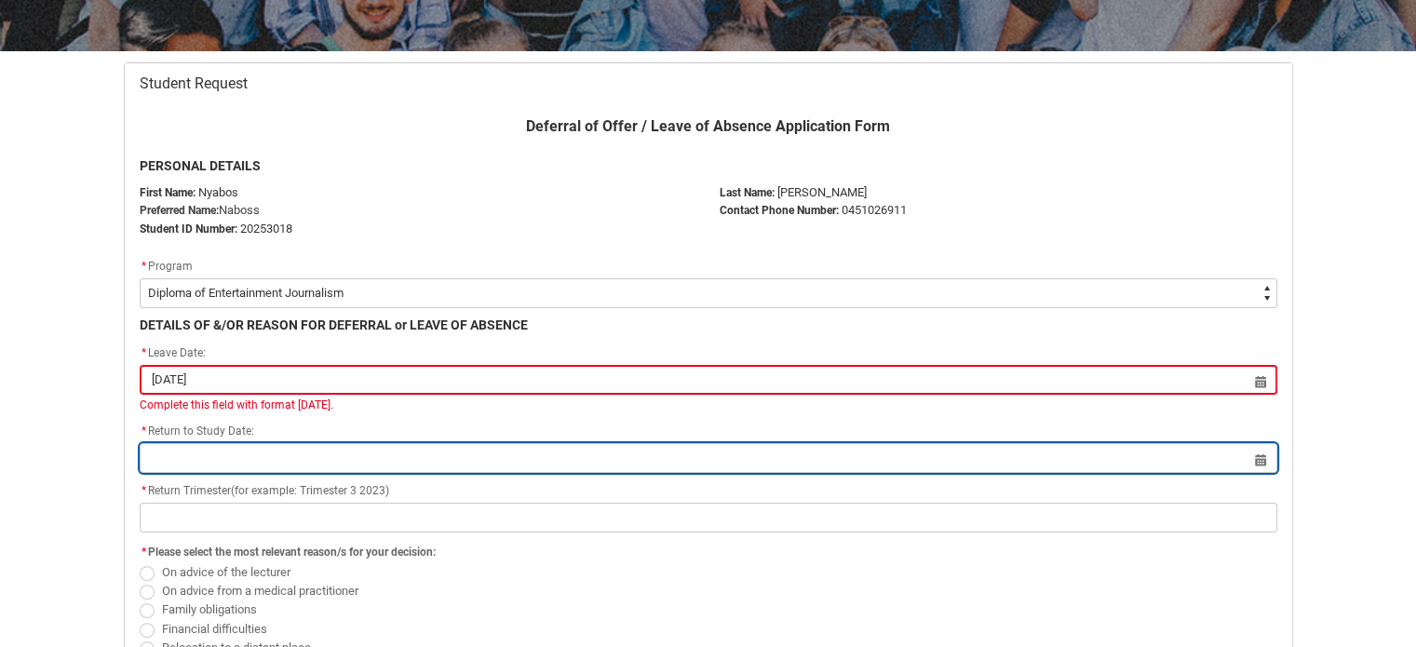
click at [841, 453] on input "Redu_Student_Request flow" at bounding box center [709, 458] width 1138 height 30
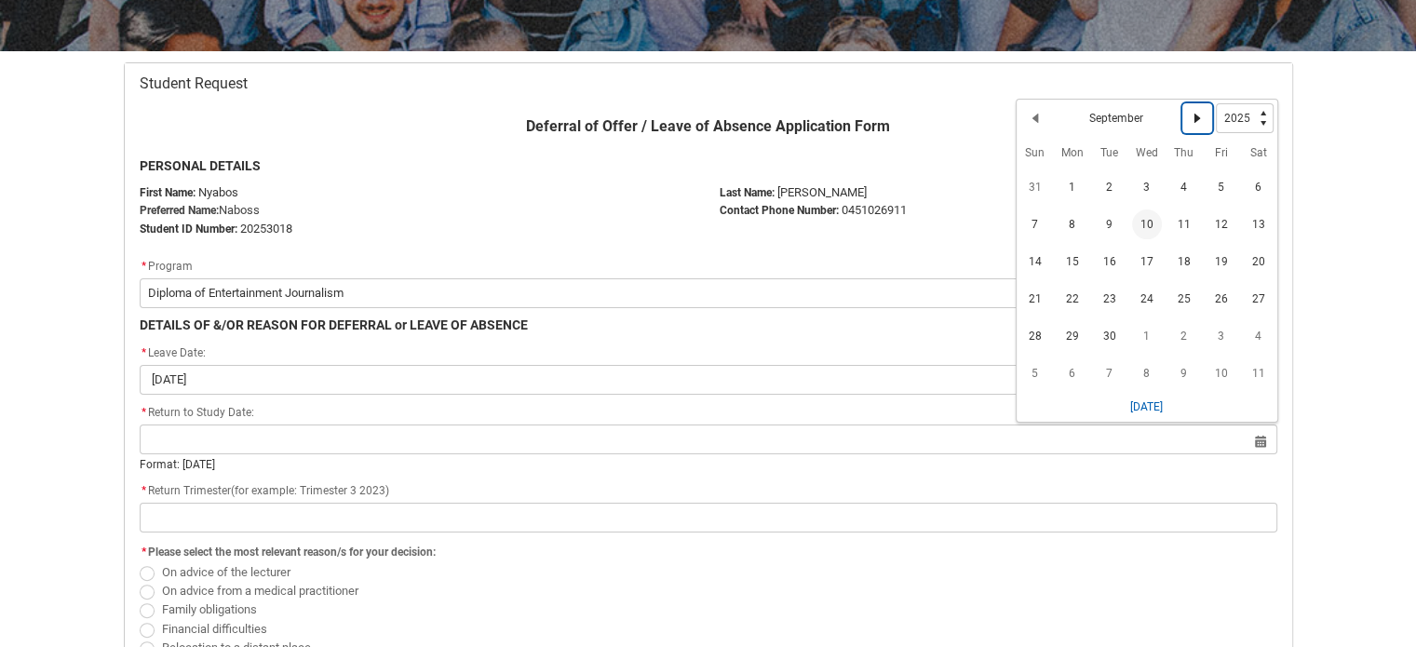
click at [1197, 112] on lightning-primitive-icon "Date picker: September" at bounding box center [1197, 118] width 13 height 13
click at [1197, 112] on button "Next Month" at bounding box center [1198, 122] width 30 height 30
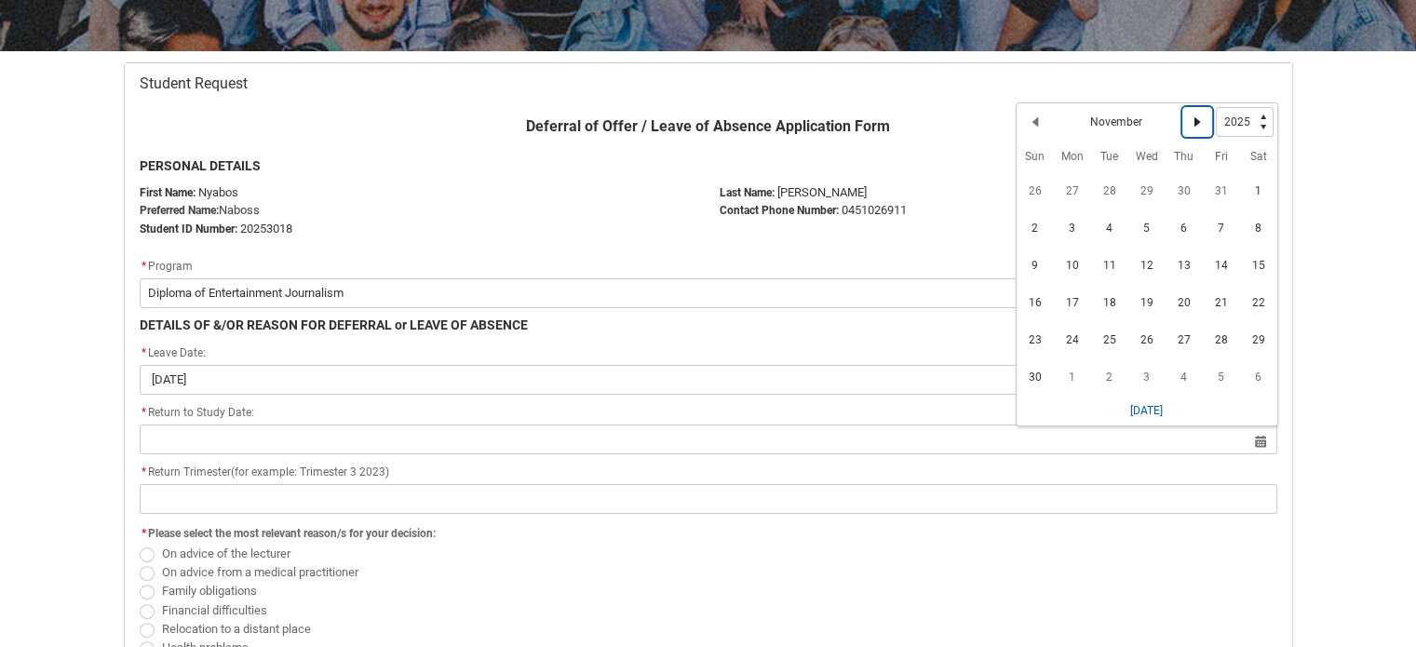
click at [1197, 112] on button "Next Month" at bounding box center [1198, 122] width 30 height 30
select select "2026"
click at [1197, 112] on button "Next Month" at bounding box center [1198, 122] width 30 height 30
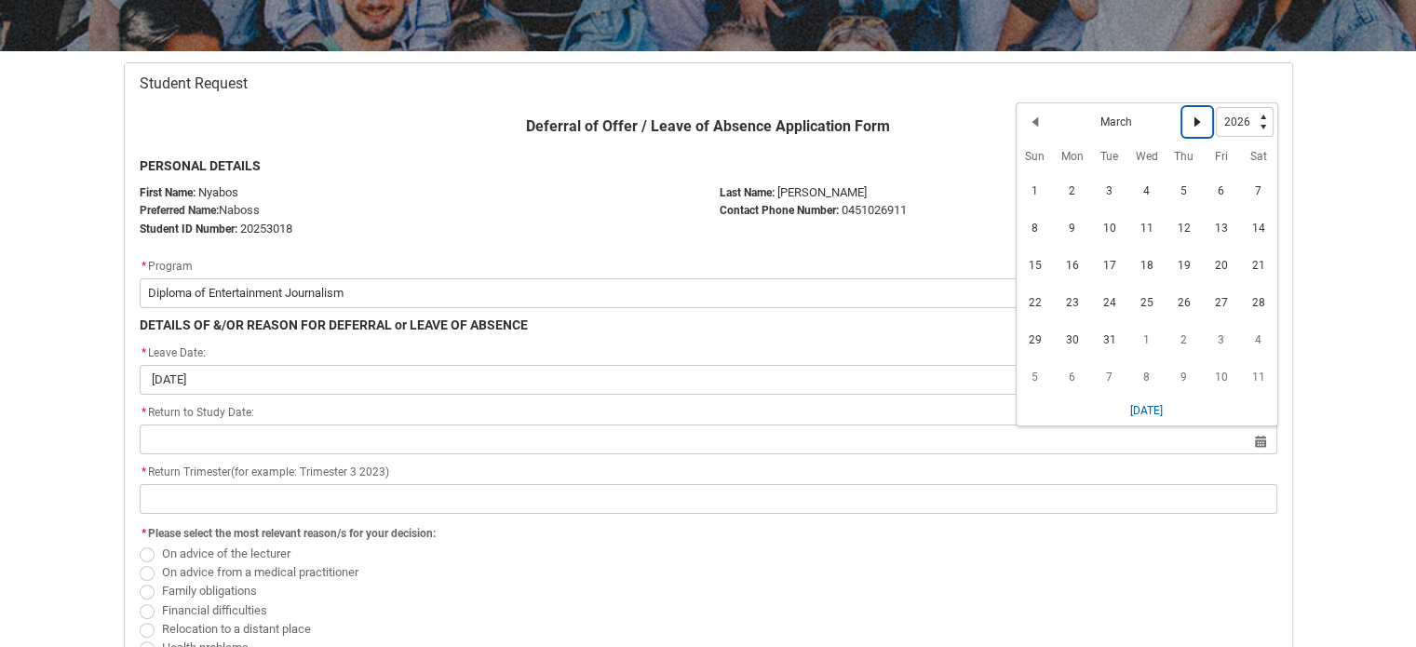
click at [1197, 112] on button "Next Month" at bounding box center [1198, 122] width 30 height 30
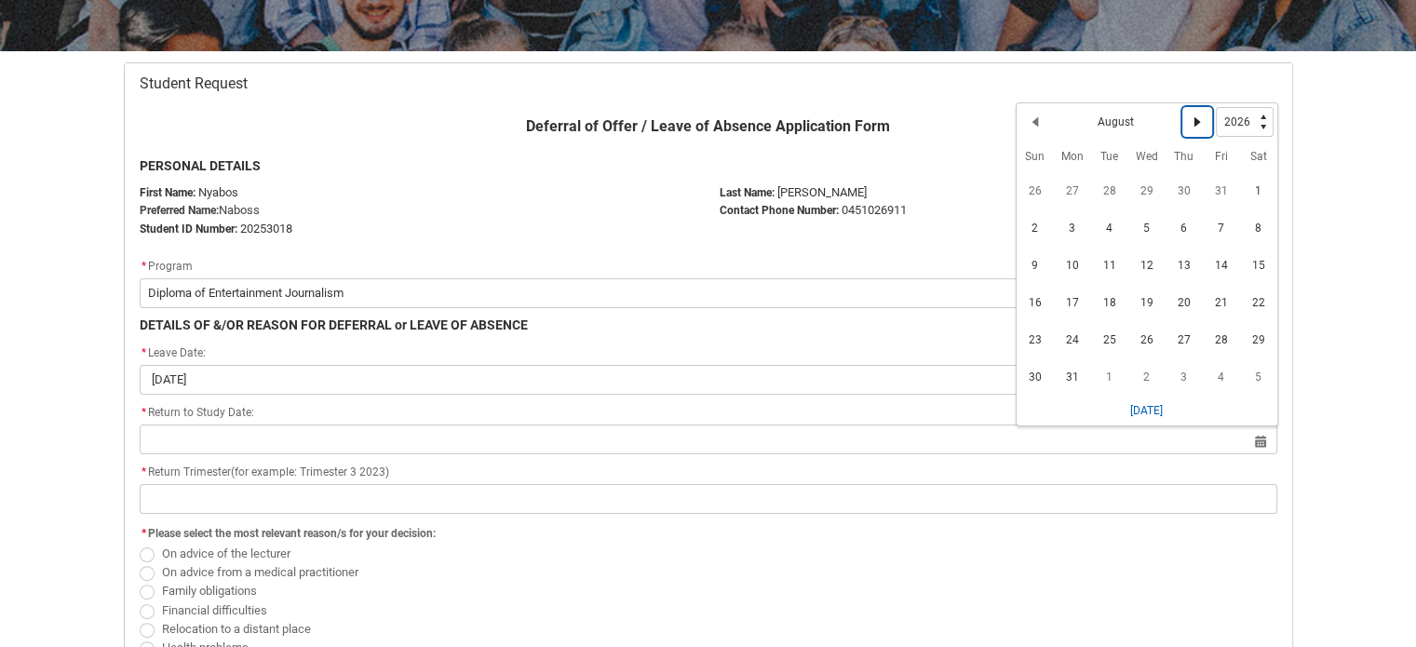
click at [1196, 112] on button "Next Month" at bounding box center [1198, 122] width 30 height 30
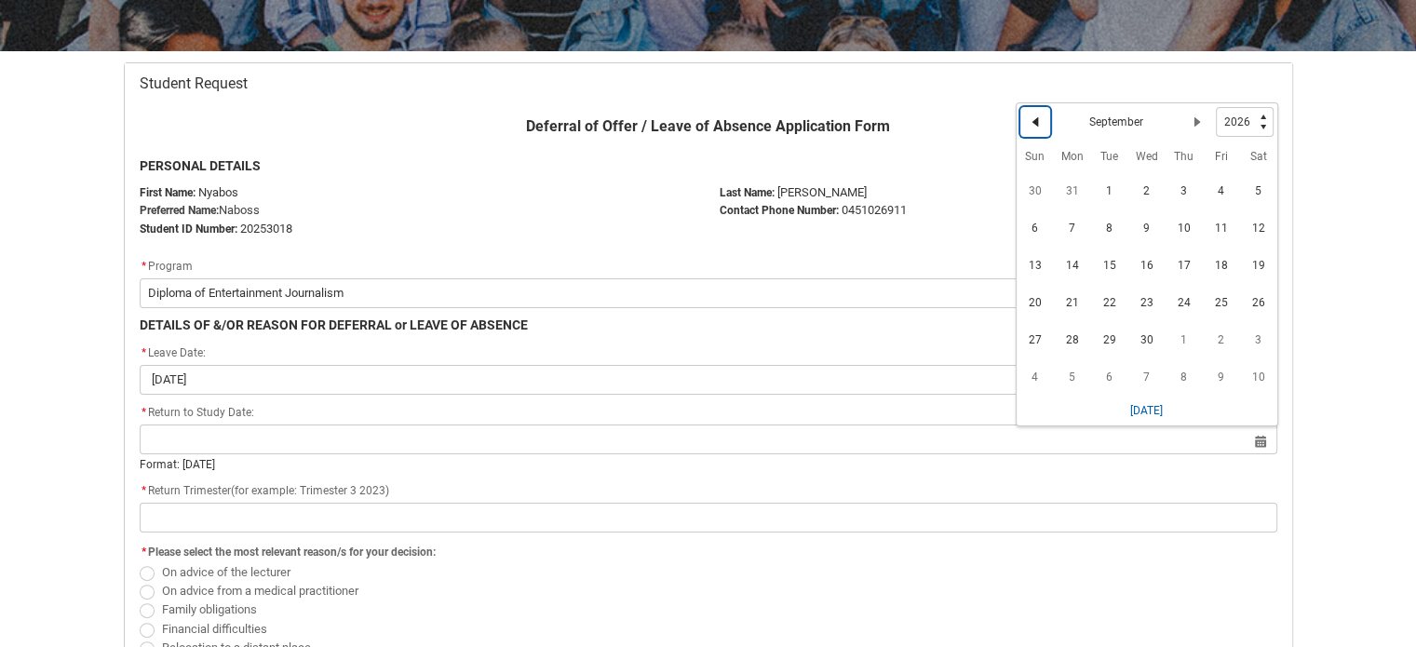
click at [1029, 116] on lightning-primitive-icon "Date picker: September" at bounding box center [1035, 121] width 13 height 13
click at [1199, 376] on td "3" at bounding box center [1184, 376] width 37 height 37
click at [1190, 376] on span "3" at bounding box center [1184, 377] width 30 height 30
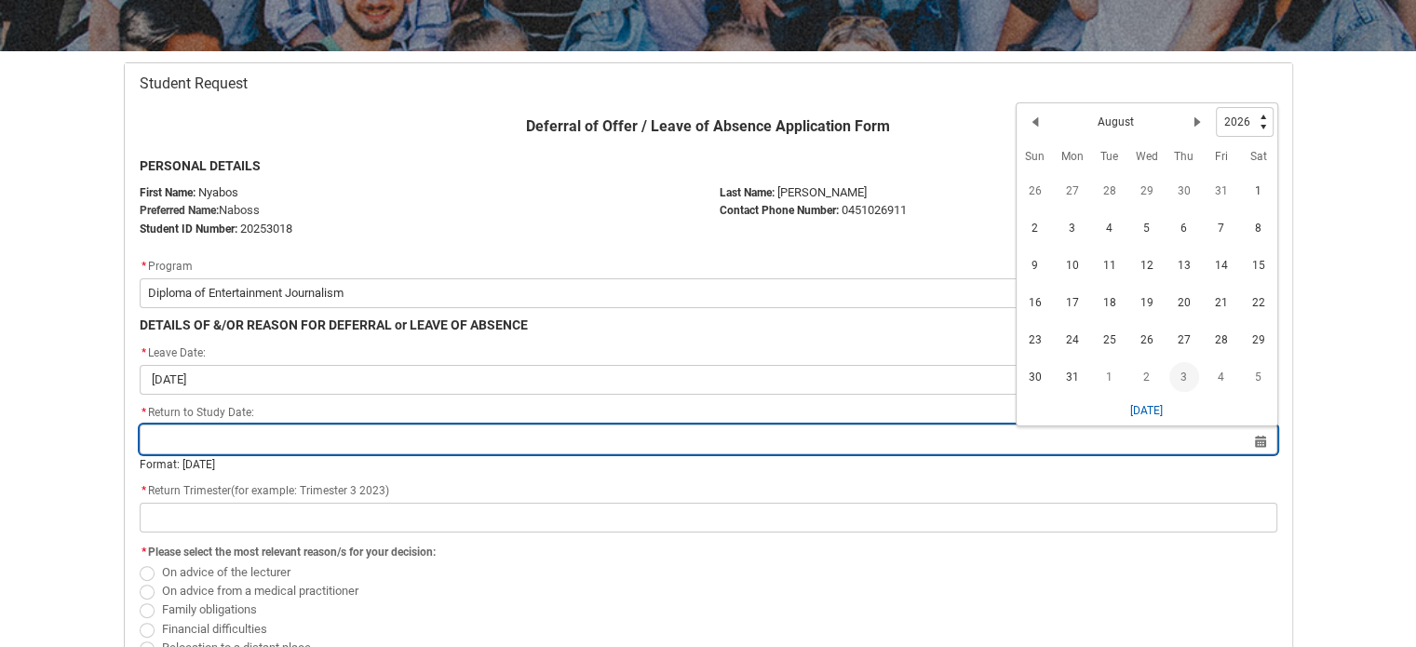
type lightning-datepicker "[DATE]"
type lightning-input "[DATE]"
type input "[DATE]"
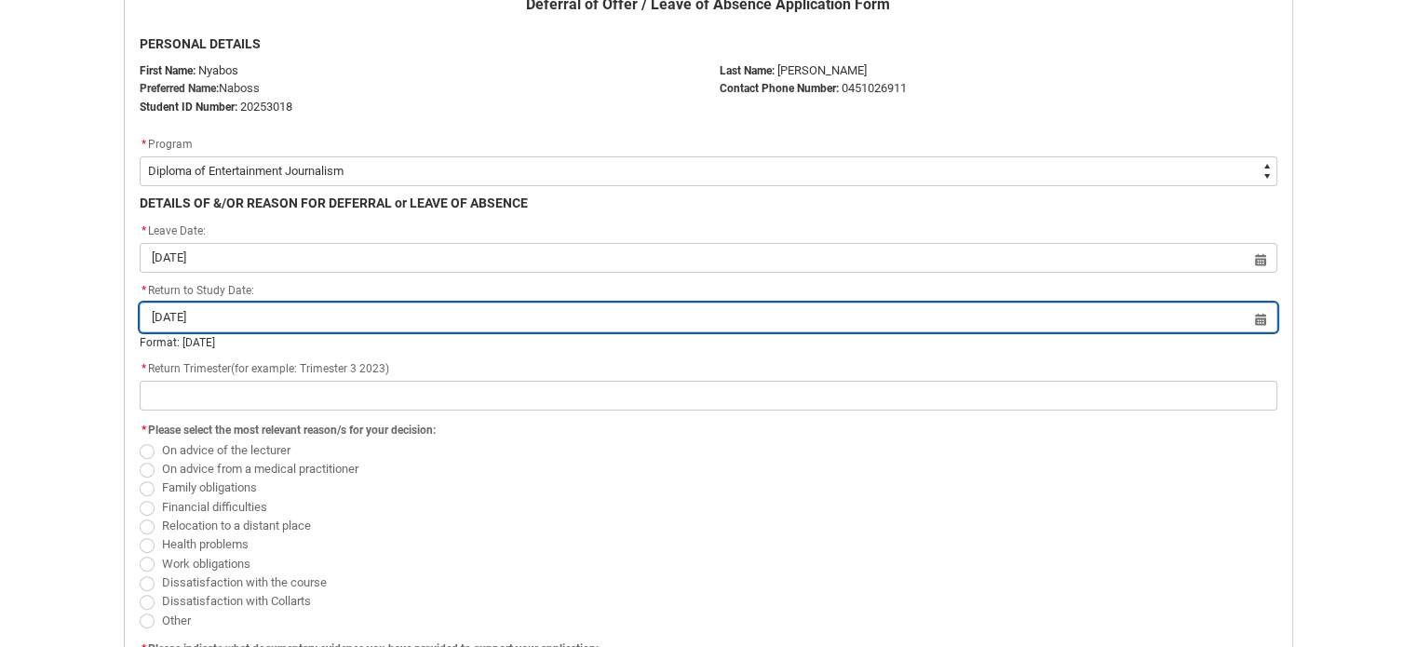
scroll to position [455, 0]
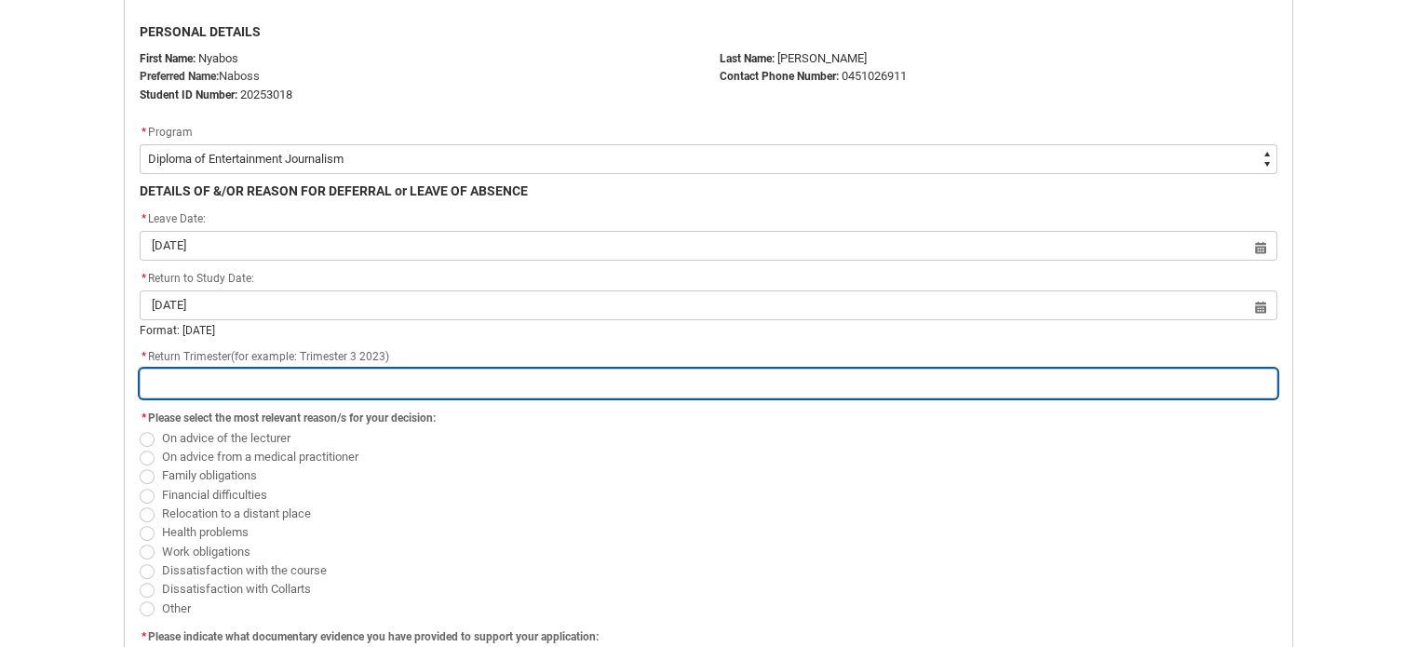
click at [477, 373] on input "Redu_Student_Request flow" at bounding box center [709, 384] width 1138 height 30
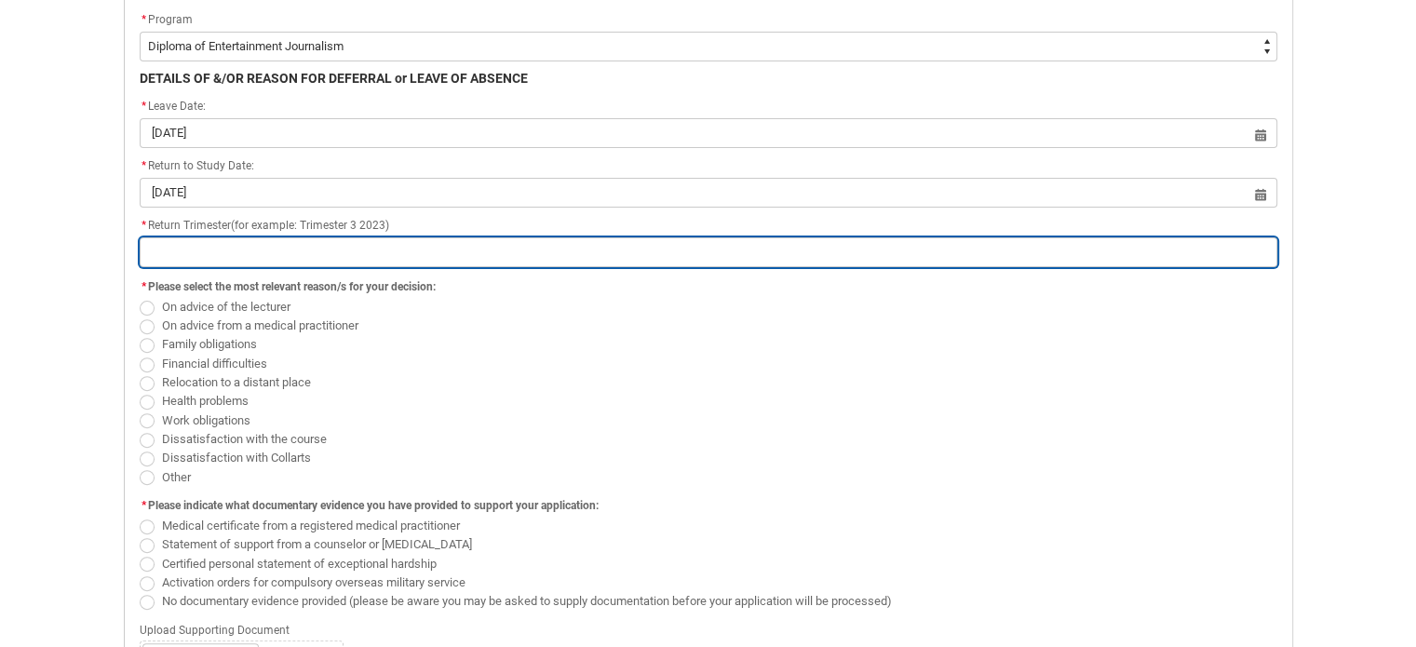
scroll to position [577, 0]
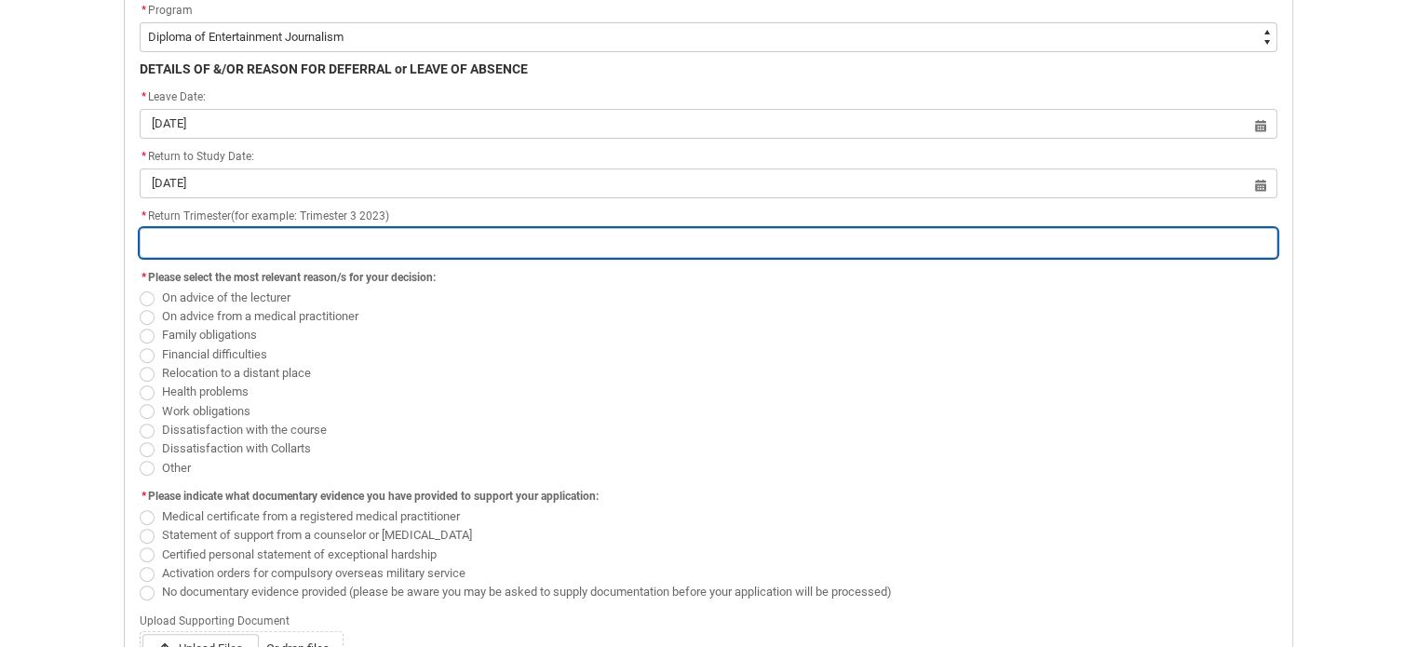
type lightning-primitive-input-simple "T"
type input "T"
type lightning-primitive-input-simple "Tr"
type input "Tr"
type lightning-primitive-input-simple "Tri"
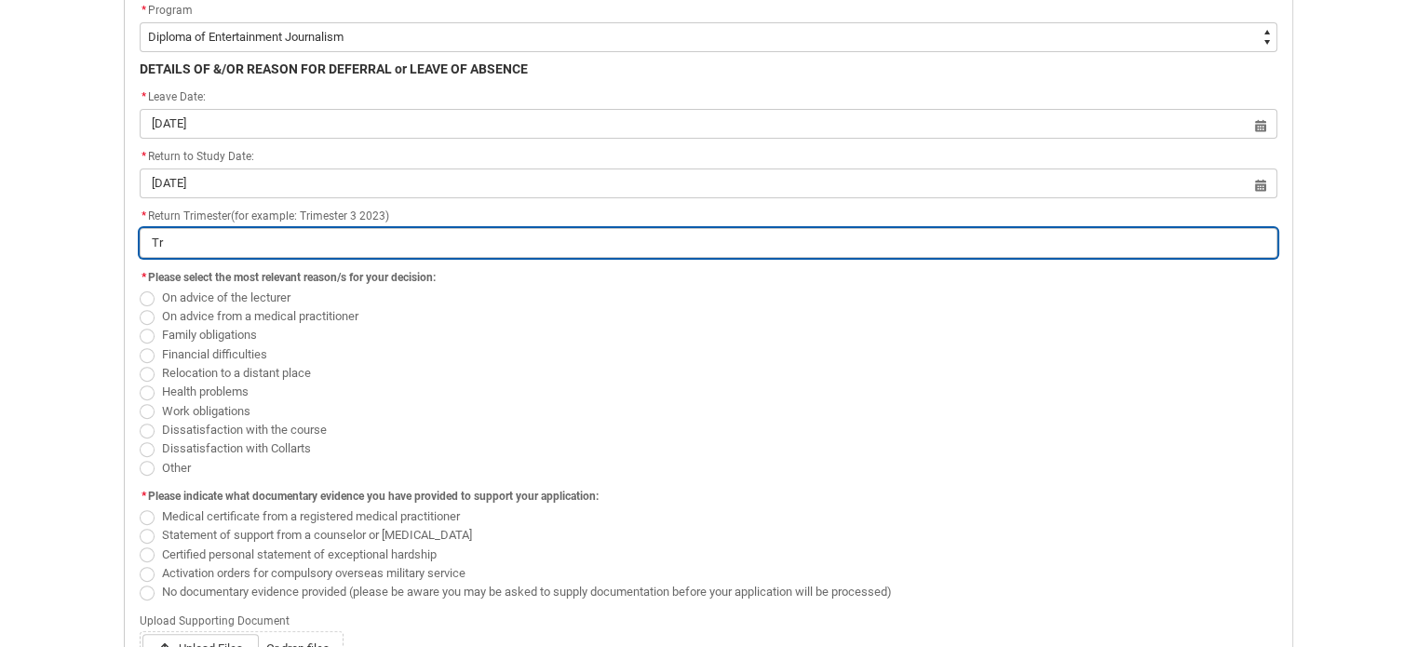
type input "Tri"
type lightning-primitive-input-simple "Trim"
type input "Trim"
type lightning-primitive-input-simple "Trime"
type input "Trime"
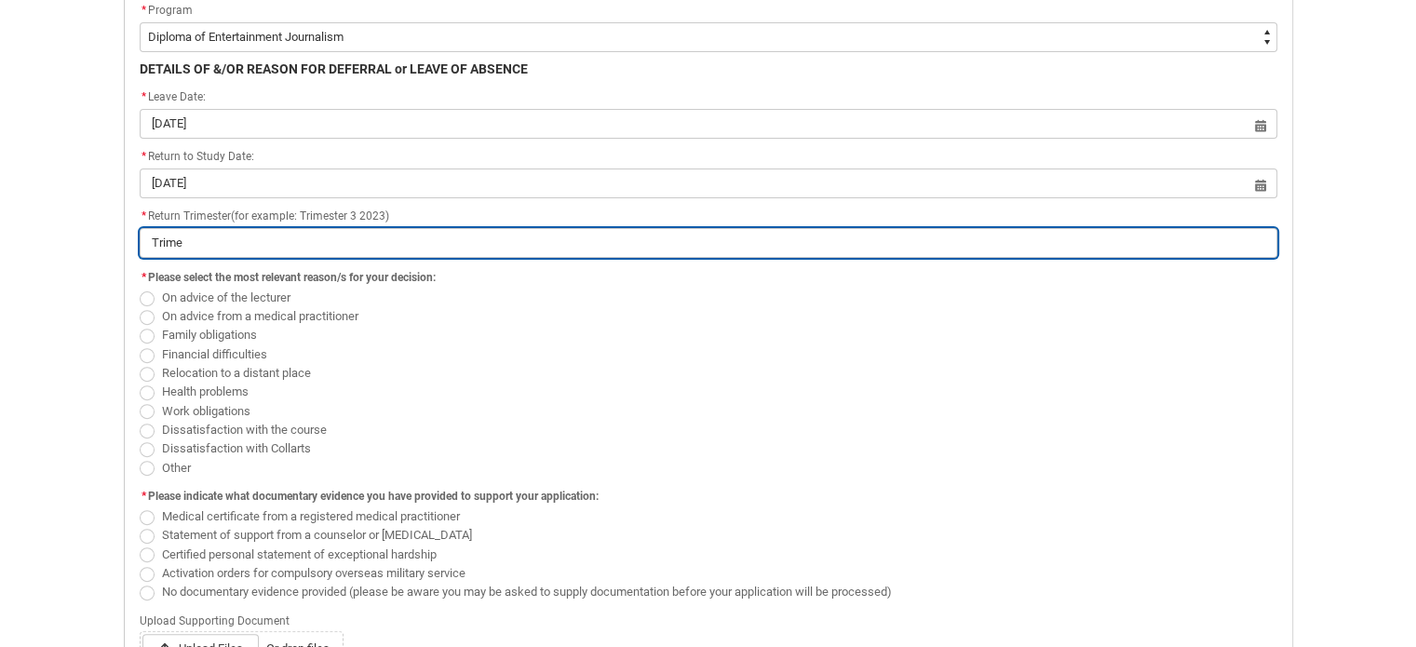
type lightning-primitive-input-simple "Trimes"
type input "Trimes"
type lightning-primitive-input-simple "Trimest"
type input "Trimest"
type lightning-primitive-input-simple "Trimeste"
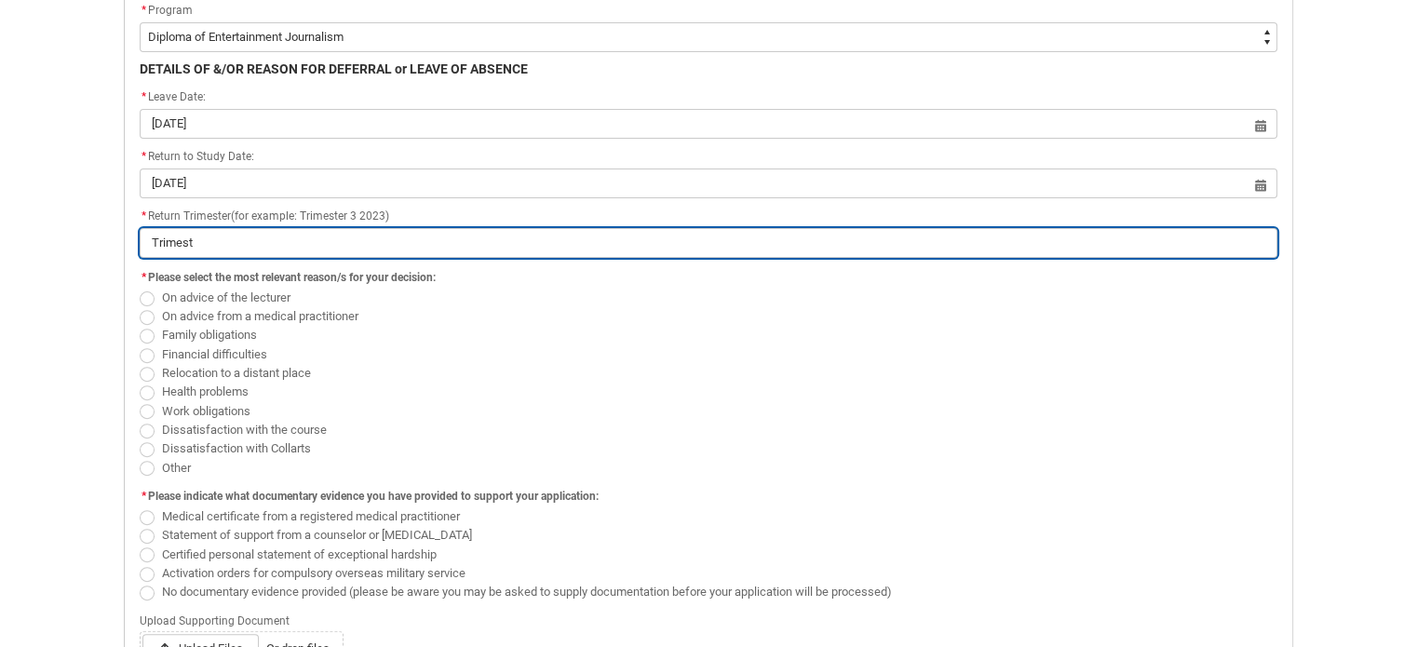
type input "Trimeste"
type lightning-primitive-input-simple "Trimester"
type input "Trimester"
type lightning-primitive-input-simple "Trimester"
type input "Trimester"
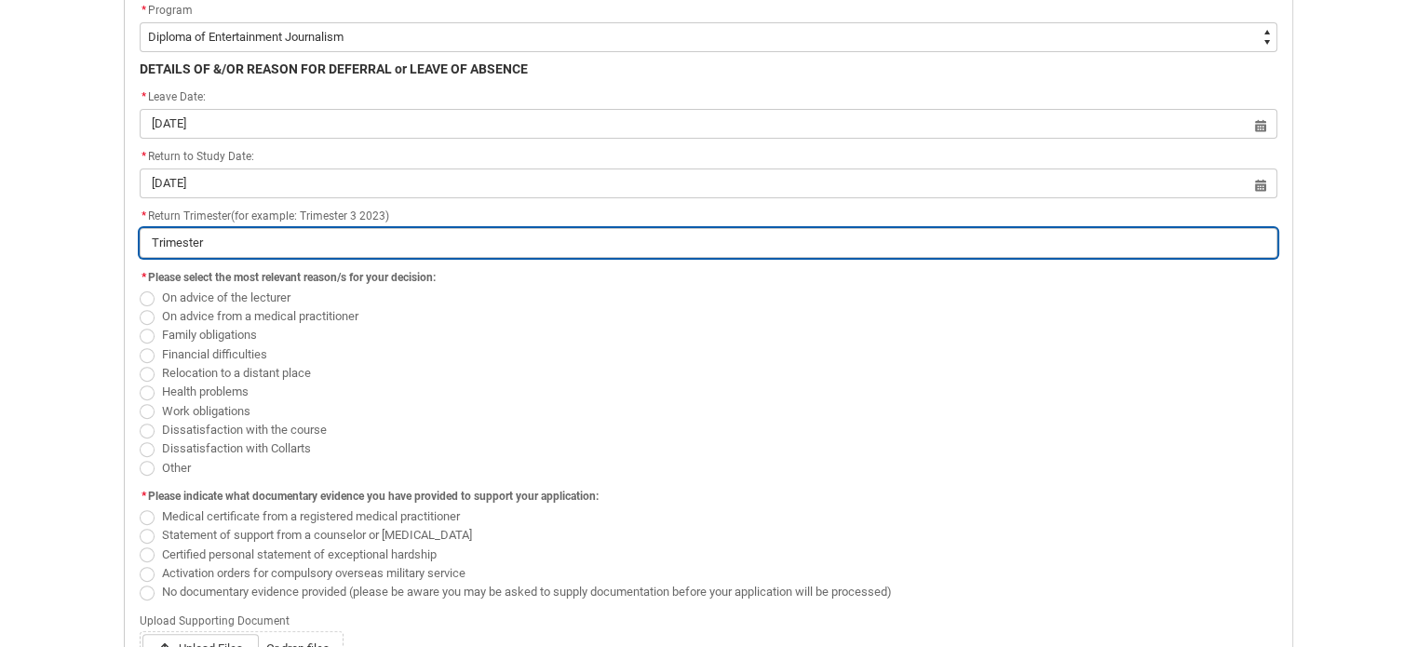
type lightning-primitive-input-simple "Trimester 1"
type input "Trimester 1"
type lightning-primitive-input-simple "Trimester 1"
type input "Trimester 1"
type lightning-primitive-input-simple "Trimester 1 2"
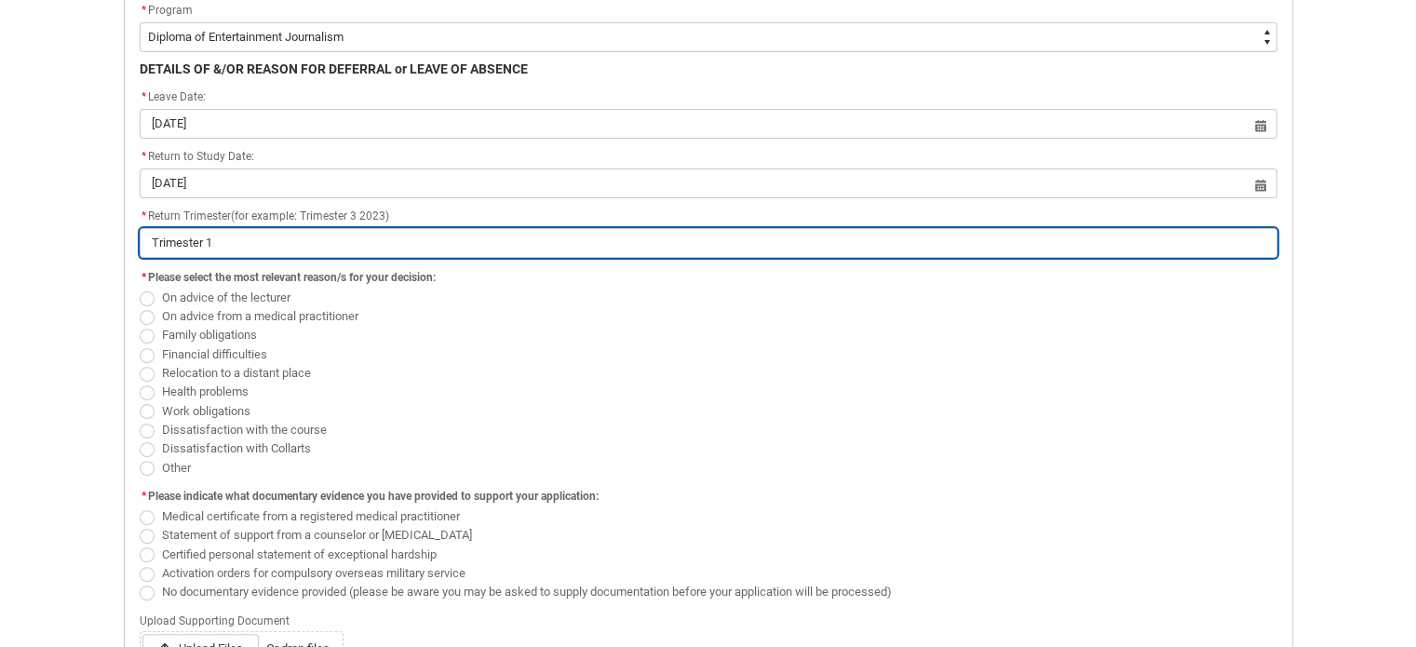
type input "Trimester 1 2"
type lightning-primitive-input-simple "Trimester 1 20"
type input "Trimester 1 20"
type lightning-primitive-input-simple "Trimester 1 202"
type input "Trimester 1 202"
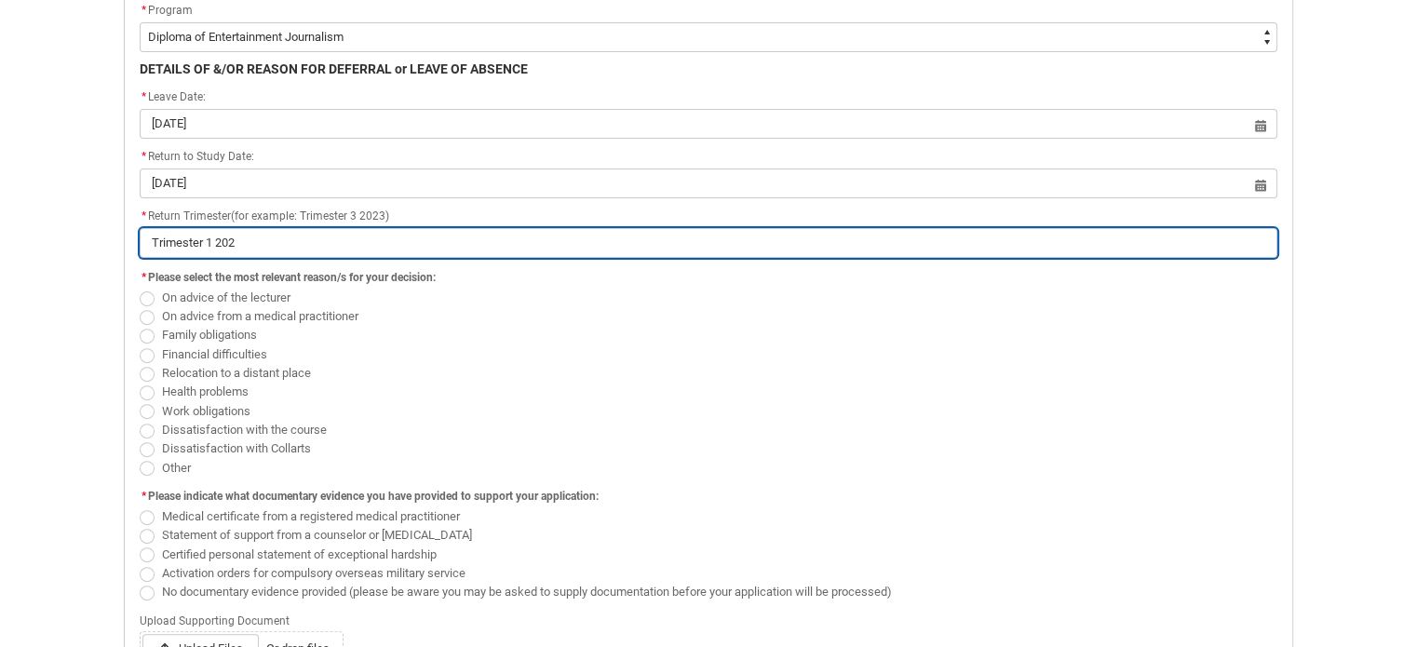
type lightning-primitive-input-simple "Trimester 1 2022"
type input "Trimester 1 2022"
type lightning-primitive-input-simple "Trimester 1 20225"
type input "Trimester 1 20225"
click at [233, 241] on input "Trimester 1 20225" at bounding box center [709, 243] width 1138 height 30
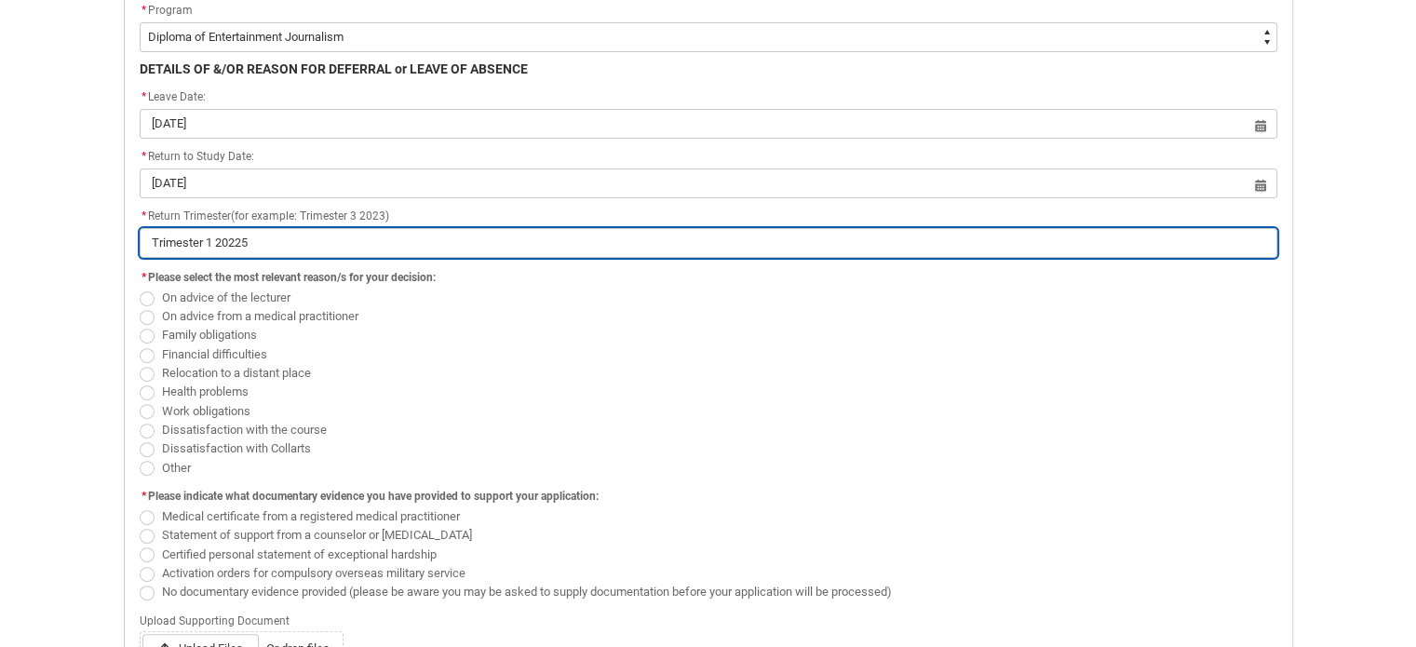
type lightning-primitive-input-simple "Trimester 1 2025"
type input "Trimester 1 2025"
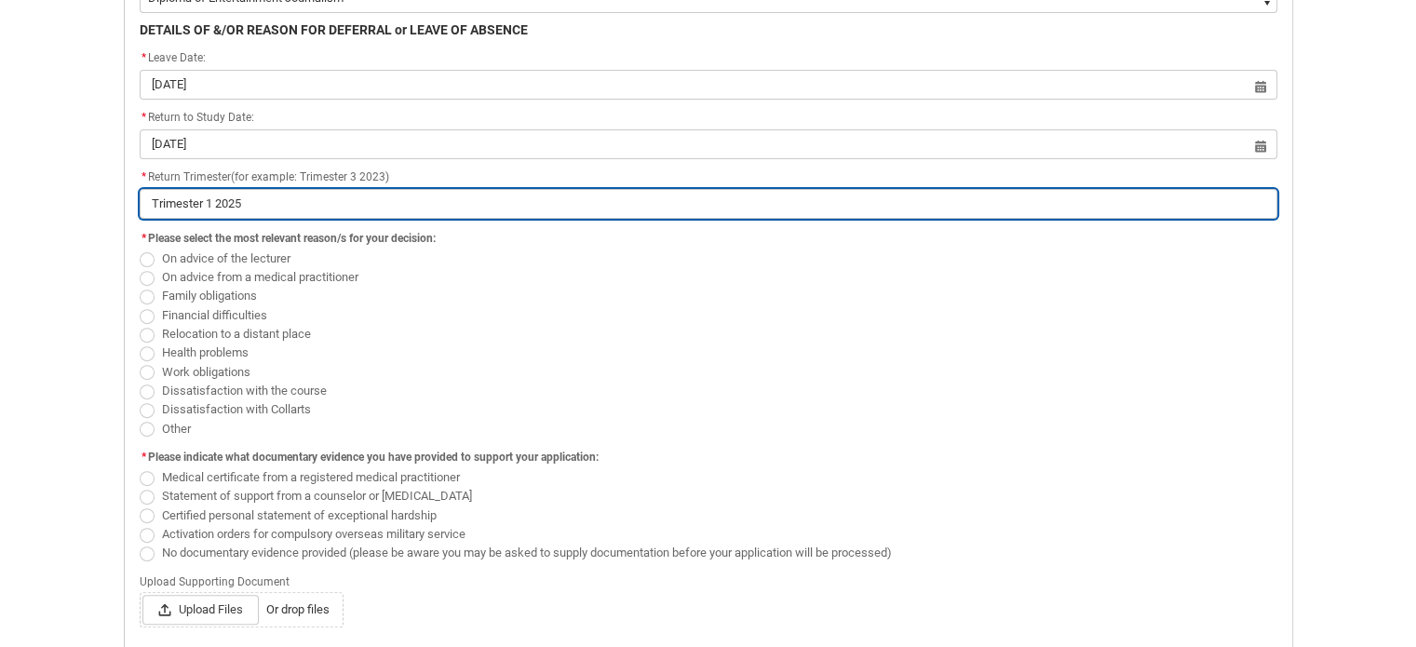
scroll to position [618, 0]
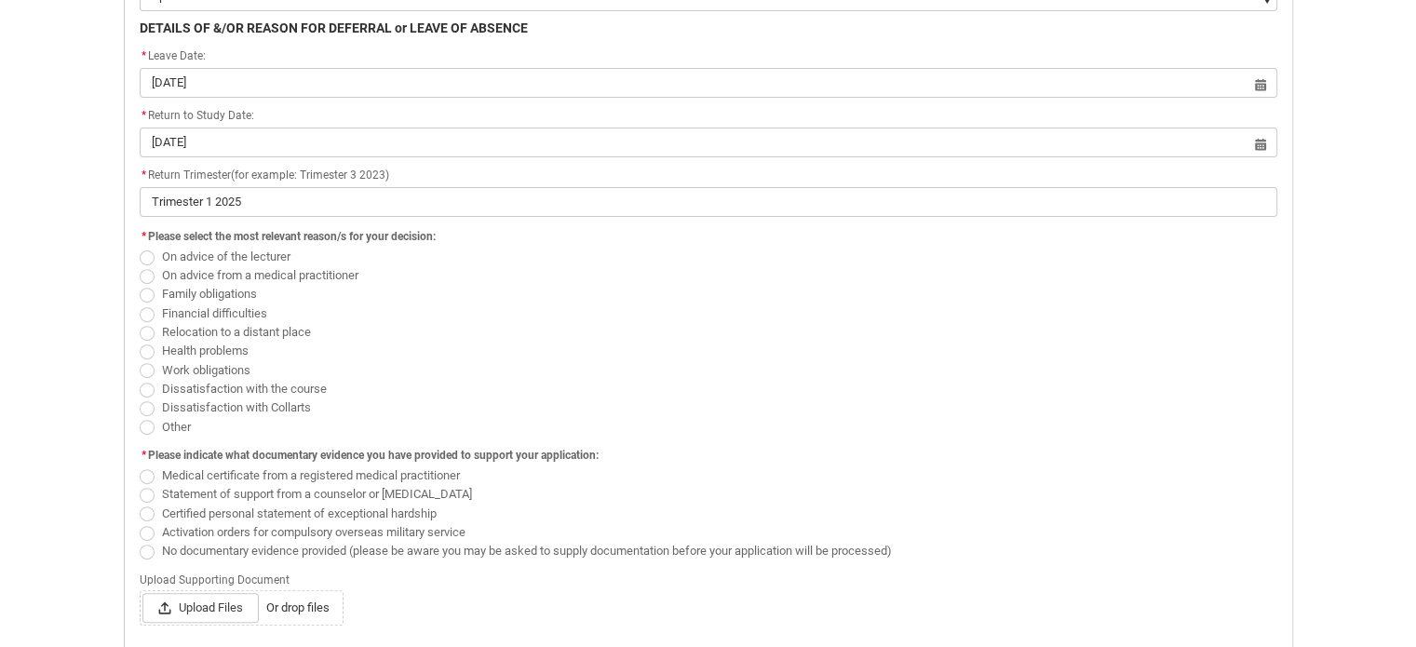
click at [253, 287] on span "Family obligations" at bounding box center [209, 294] width 95 height 14
click at [140, 285] on input "Family obligations" at bounding box center [139, 284] width 1 height 1
radio input "true"
click at [233, 328] on span "Relocation to a distant place" at bounding box center [236, 332] width 149 height 14
click at [140, 322] on input "Relocation to a distant place" at bounding box center [139, 321] width 1 height 1
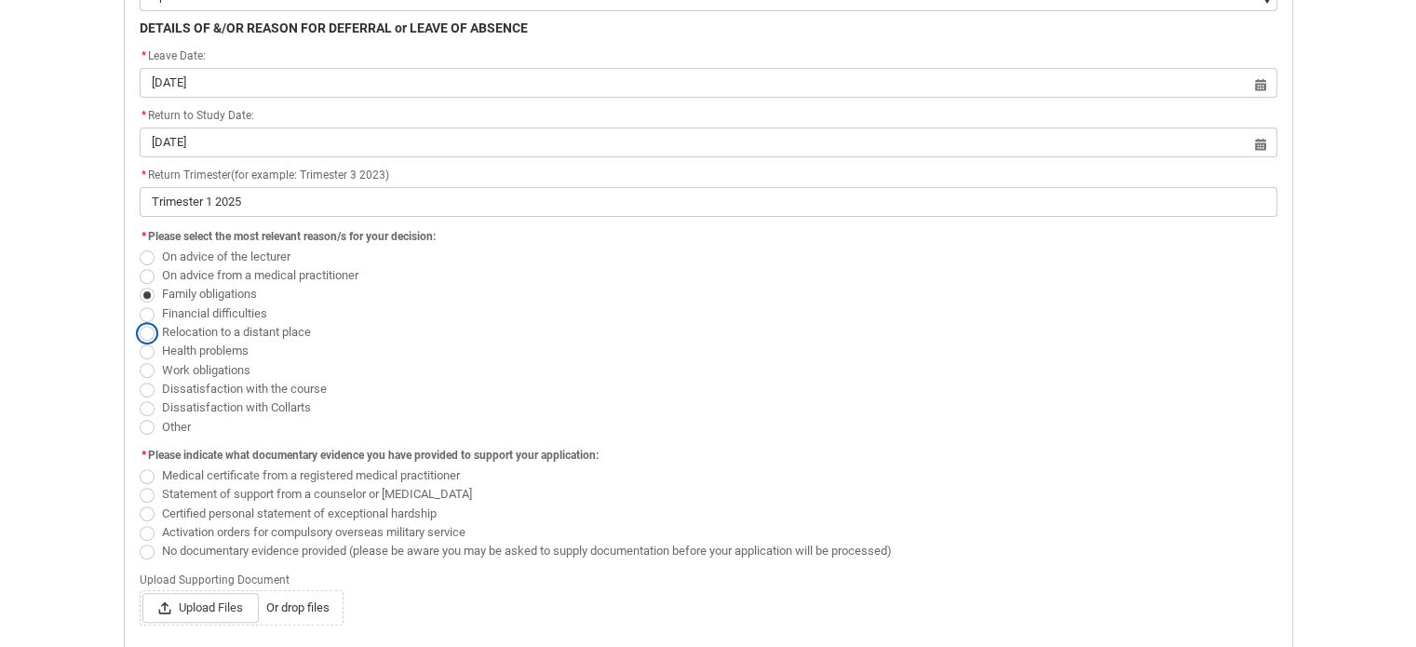
radio input "true"
click at [231, 287] on span "Family obligations" at bounding box center [209, 294] width 95 height 14
click at [140, 285] on input "Family obligations" at bounding box center [139, 284] width 1 height 1
radio input "true"
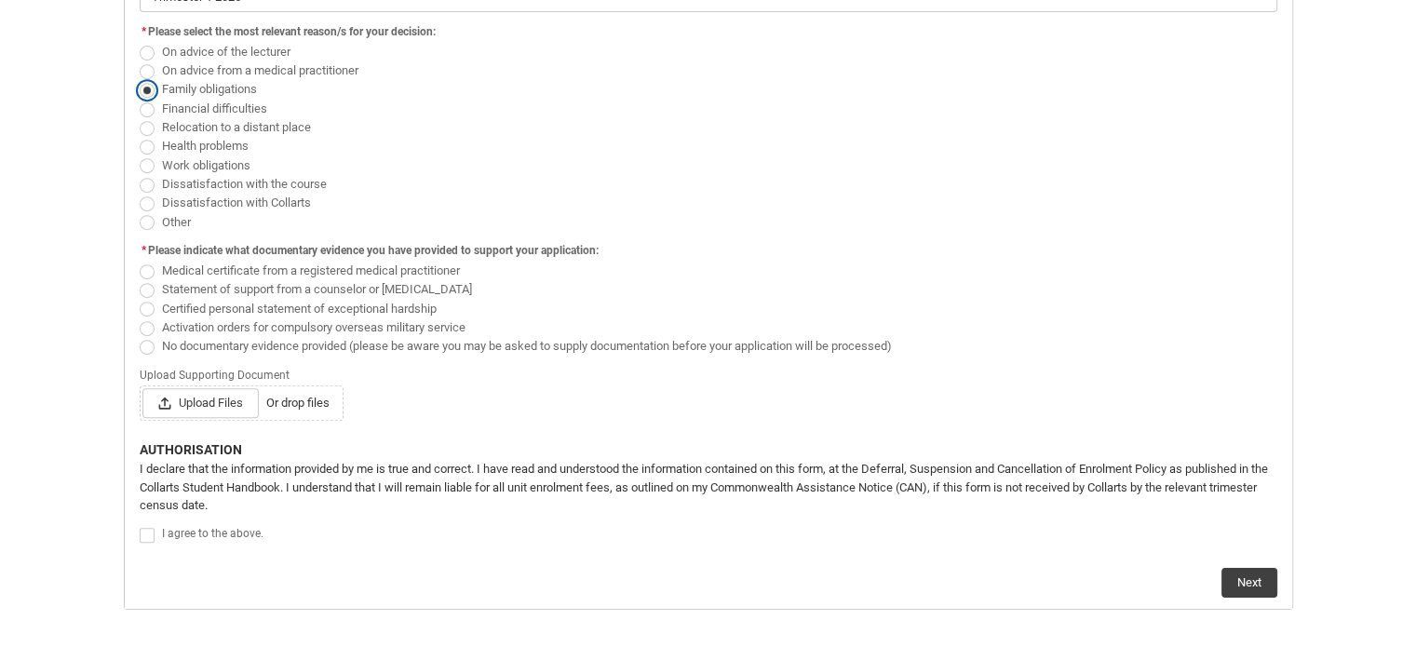
scroll to position [825, 0]
click at [249, 337] on span "No documentary evidence provided (please be aware you may be asked to supply do…" at bounding box center [527, 344] width 730 height 14
click at [140, 334] on input "No documentary evidence provided (please be aware you may be asked to supply do…" at bounding box center [139, 333] width 1 height 1
radio input "true"
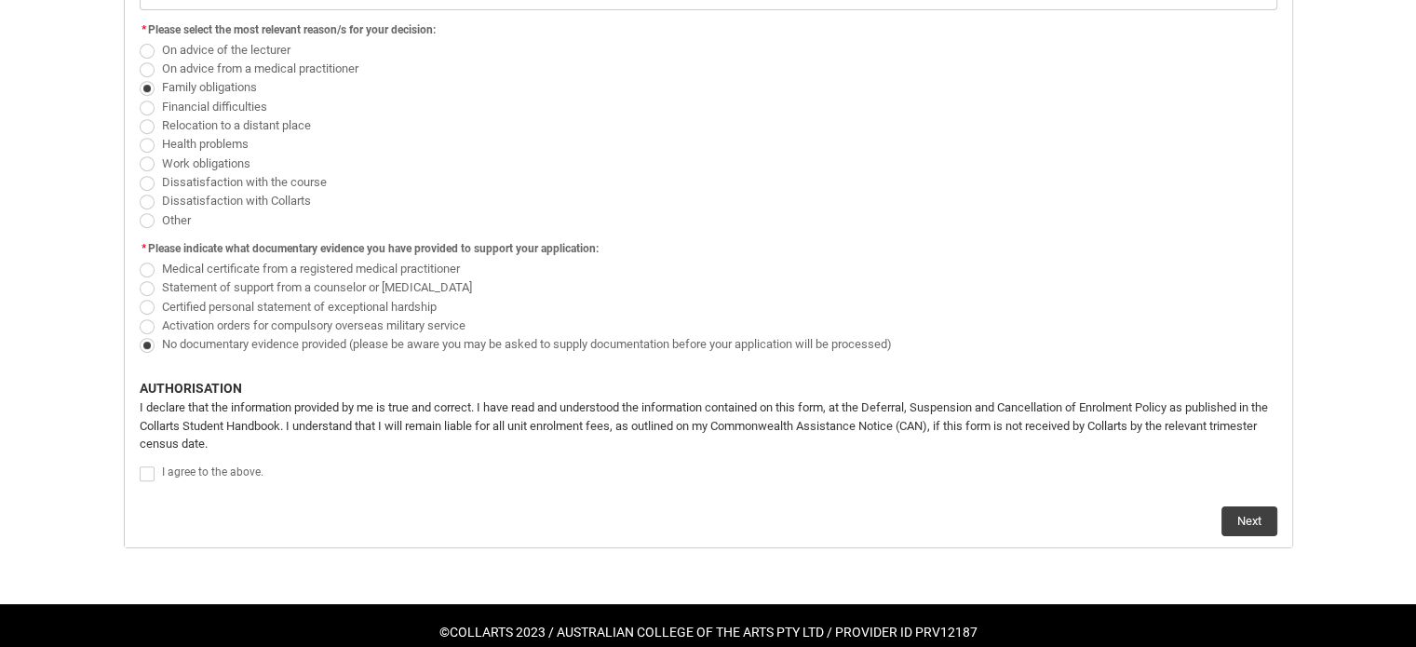
click at [231, 277] on span "Statement of support from a counselor or [MEDICAL_DATA]" at bounding box center [321, 286] width 318 height 18
click at [140, 277] on input "Statement of support from a counselor or [MEDICAL_DATA]" at bounding box center [139, 277] width 1 height 1
radio input "true"
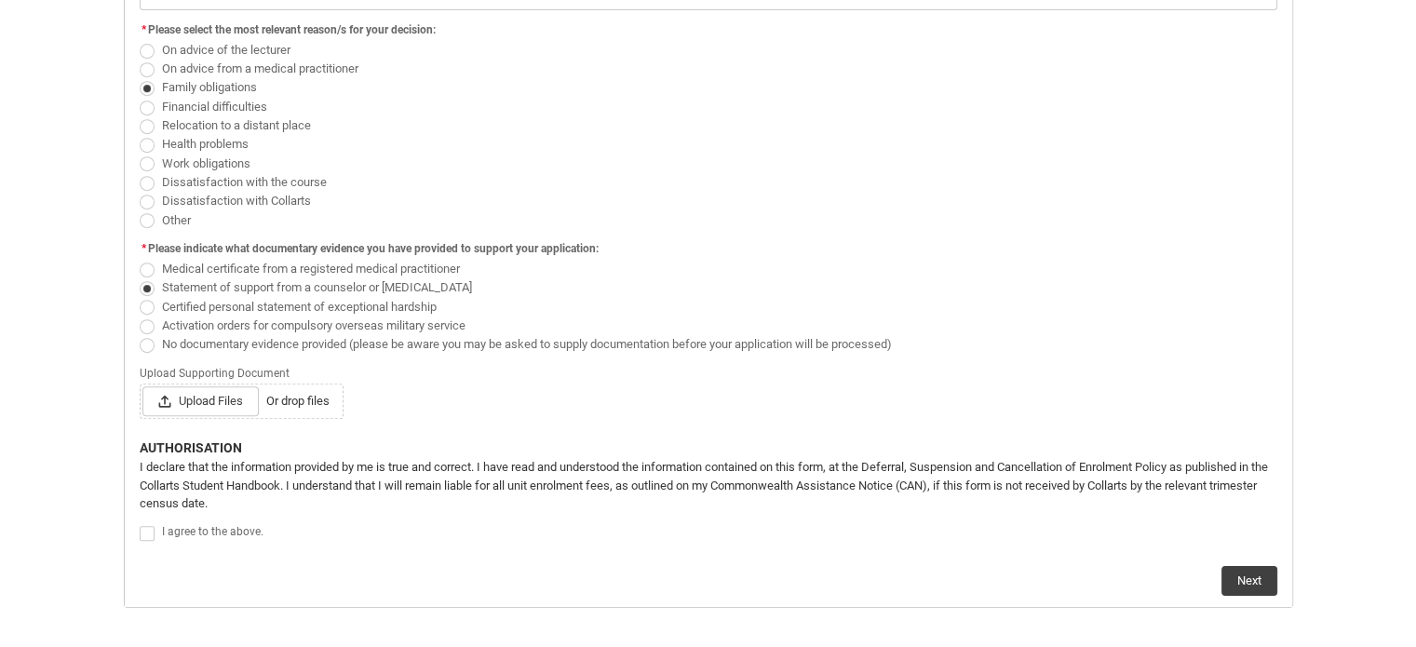
click at [231, 277] on span "Statement of support from a counselor or [MEDICAL_DATA]" at bounding box center [321, 286] width 318 height 18
click at [140, 277] on input "Statement of support from a counselor or [MEDICAL_DATA]" at bounding box center [139, 277] width 1 height 1
click at [215, 344] on span "No documentary evidence provided (please be aware you may be asked to supply do…" at bounding box center [527, 344] width 730 height 14
click at [140, 334] on input "No documentary evidence provided (please be aware you may be asked to supply do…" at bounding box center [139, 333] width 1 height 1
radio input "true"
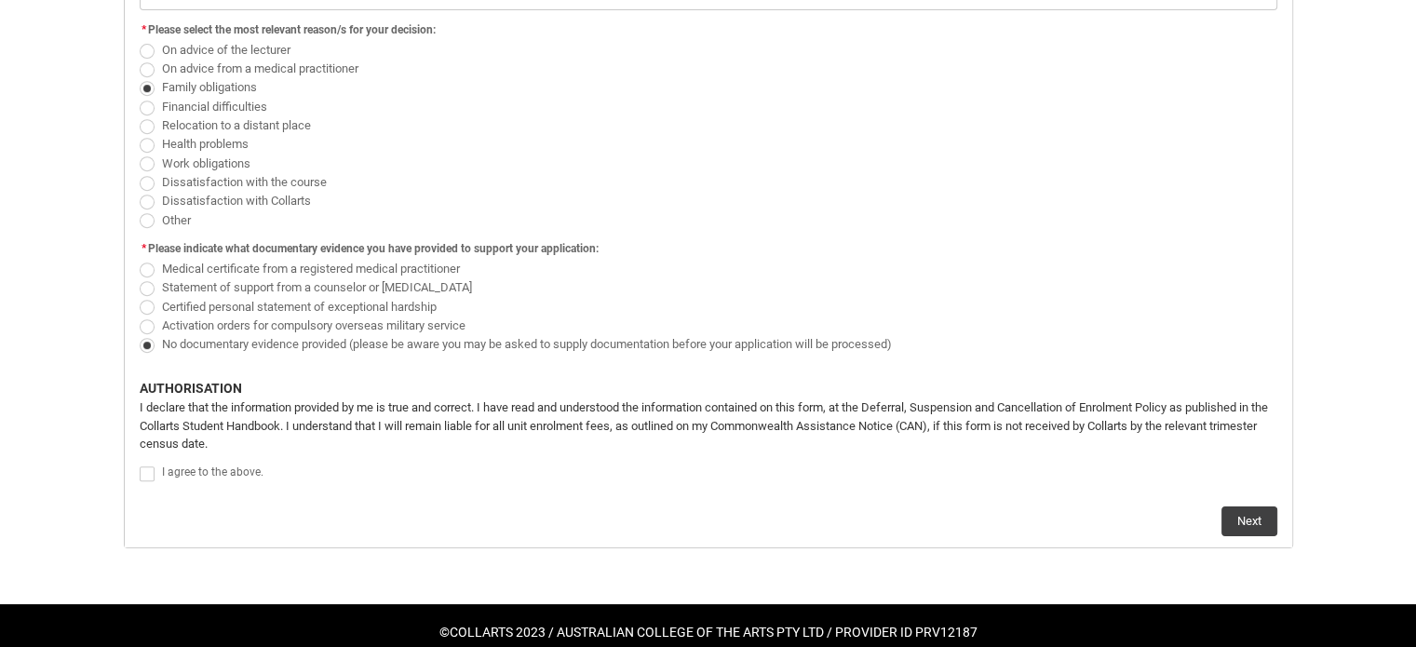
click at [148, 466] on span "Redu_Student_Request flow" at bounding box center [147, 473] width 15 height 15
click at [140, 464] on input "Redu_Student_Request flow" at bounding box center [139, 464] width 1 height 1
type lightning-input "true"
checkbox input "true"
click at [1249, 507] on button "Next" at bounding box center [1250, 522] width 56 height 30
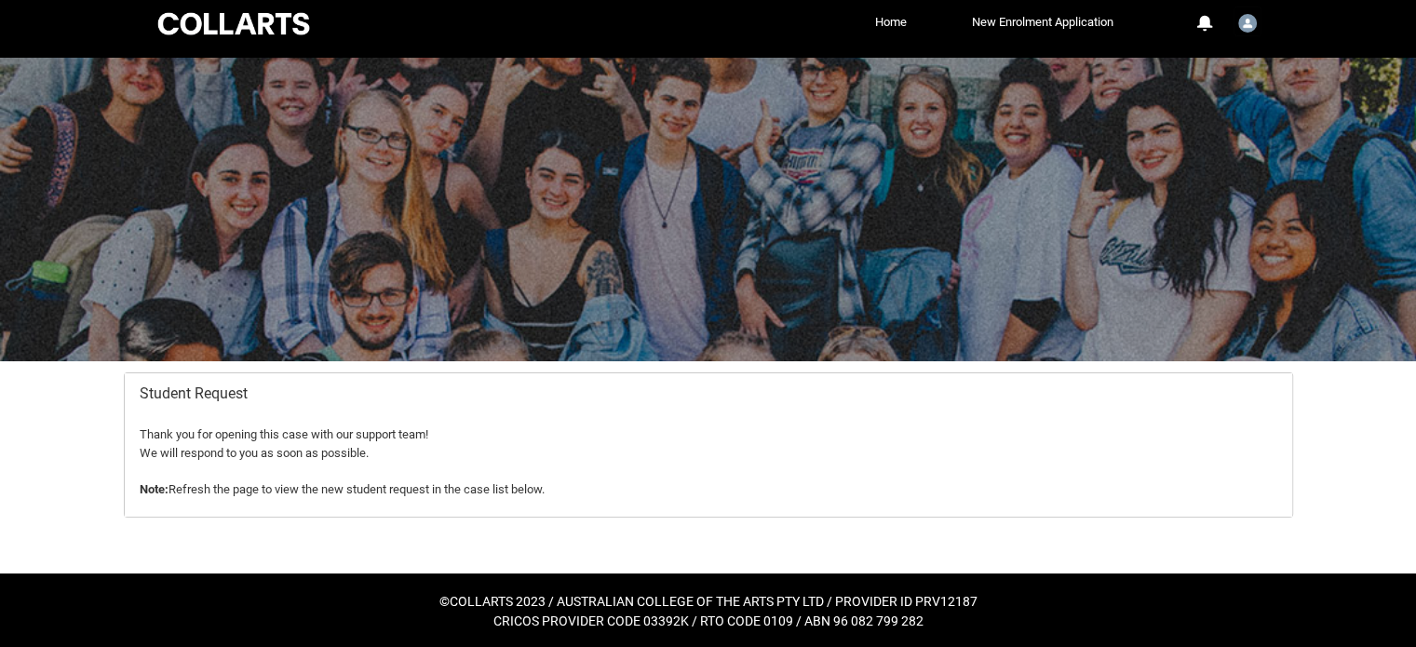
scroll to position [0, 0]
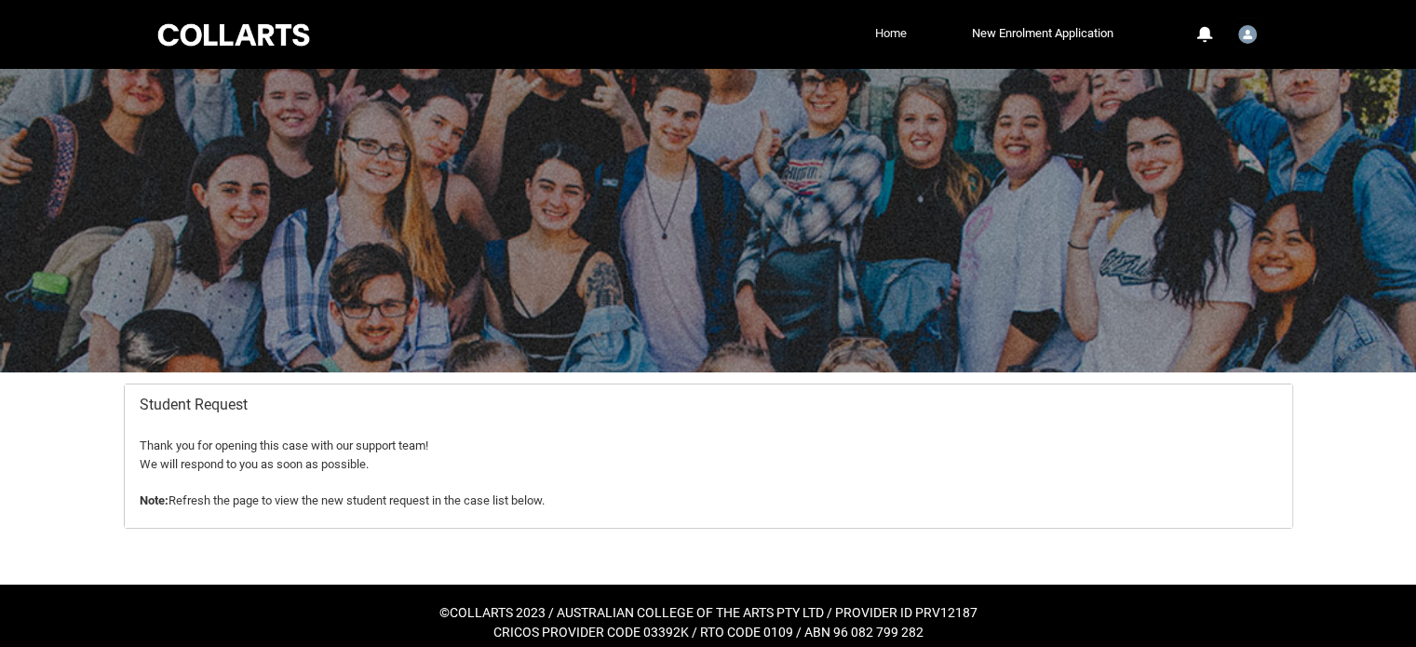
click at [872, 36] on link "Home" at bounding box center [891, 34] width 41 height 28
